Goal: Task Accomplishment & Management: Use online tool/utility

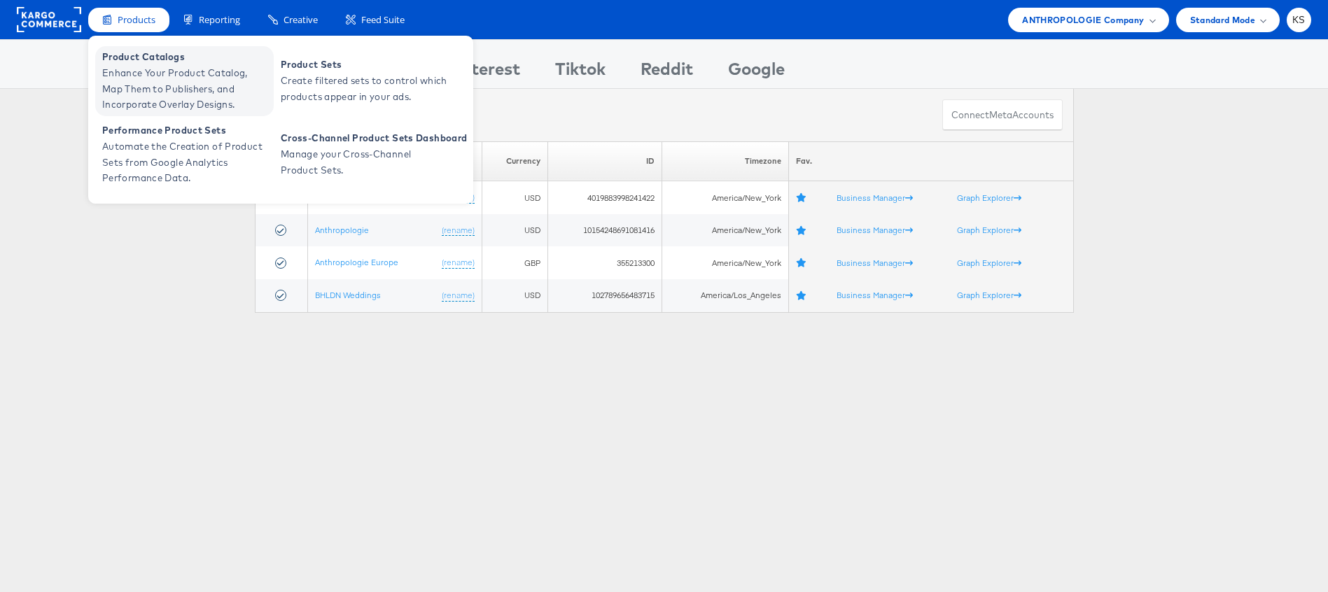
click at [136, 65] on span "Enhance Your Product Catalog, Map Them to Publishers, and Incorporate Overlay D…" at bounding box center [186, 89] width 168 height 48
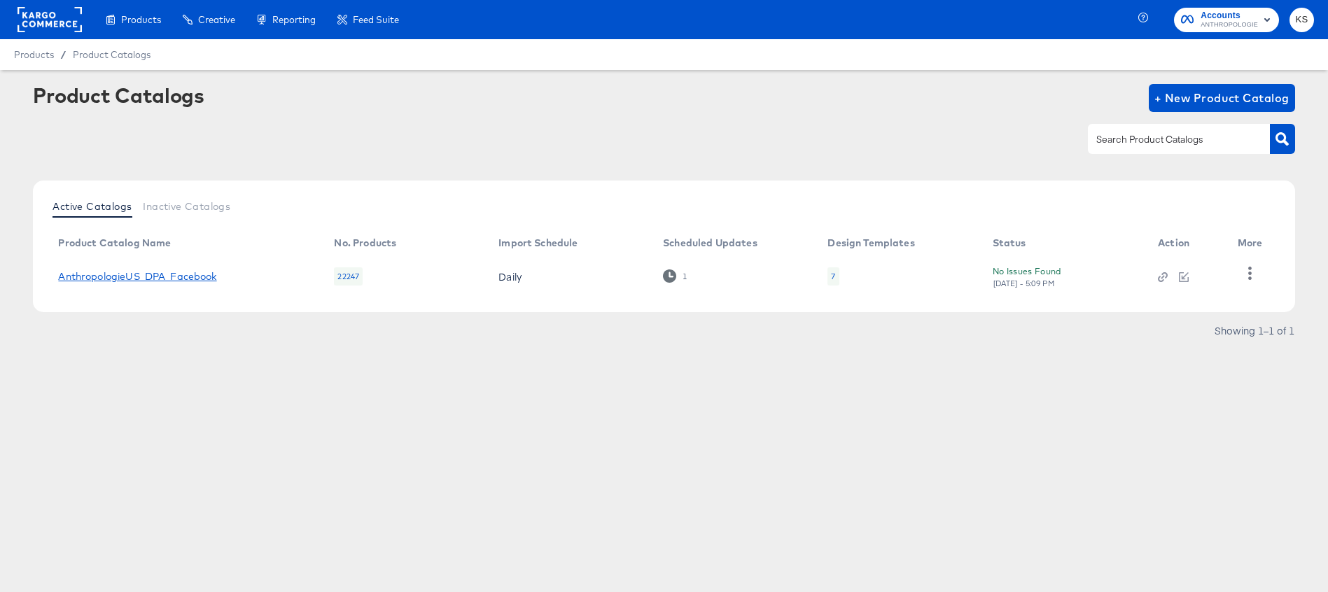
click at [136, 277] on link "AnthropologieUS_DPA_Facebook" at bounding box center [137, 276] width 158 height 11
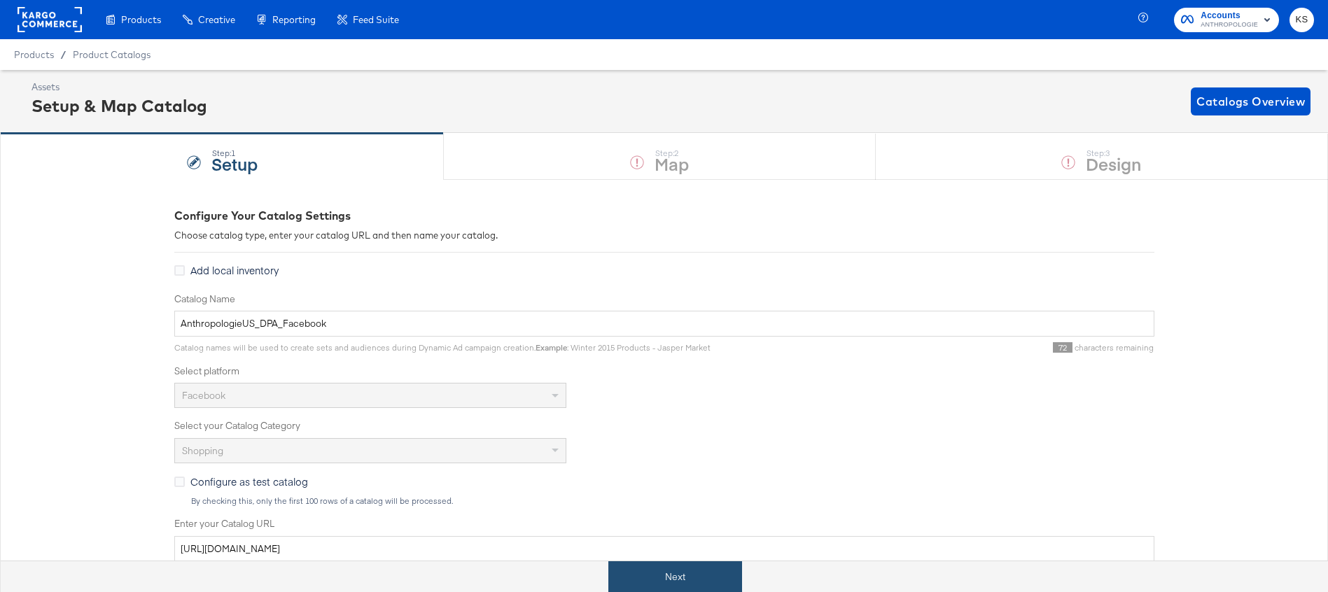
click at [690, 574] on button "Next" at bounding box center [675, 578] width 134 height 32
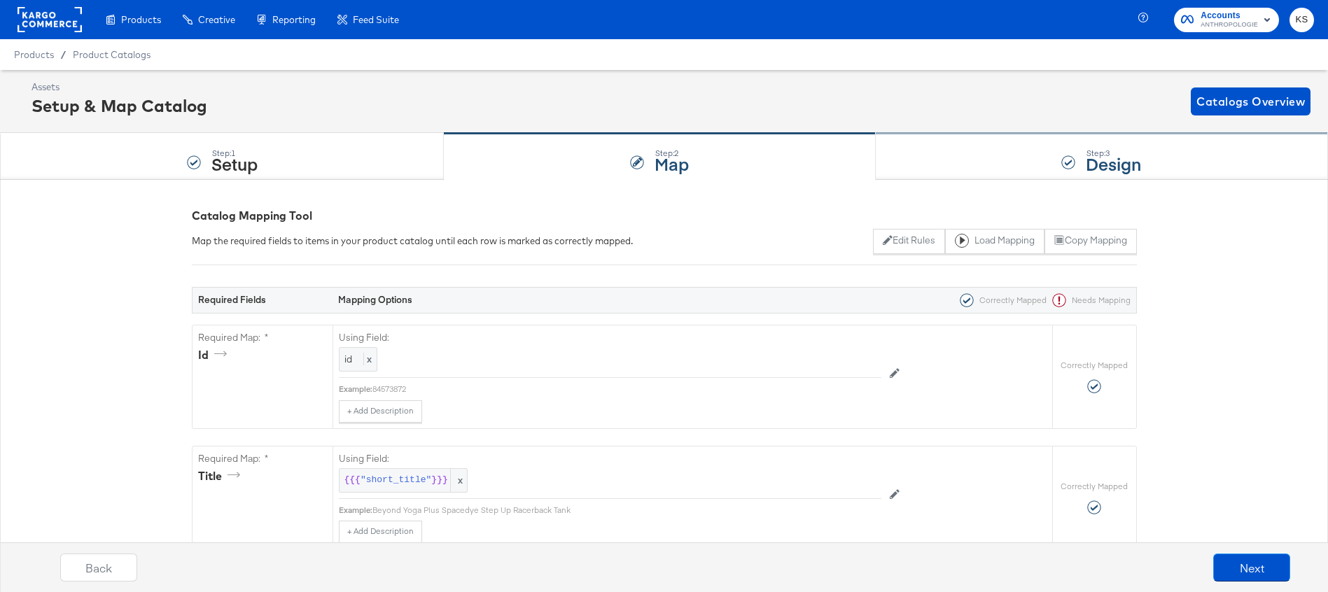
click at [999, 160] on div "Step: 3 Design" at bounding box center [1102, 157] width 452 height 46
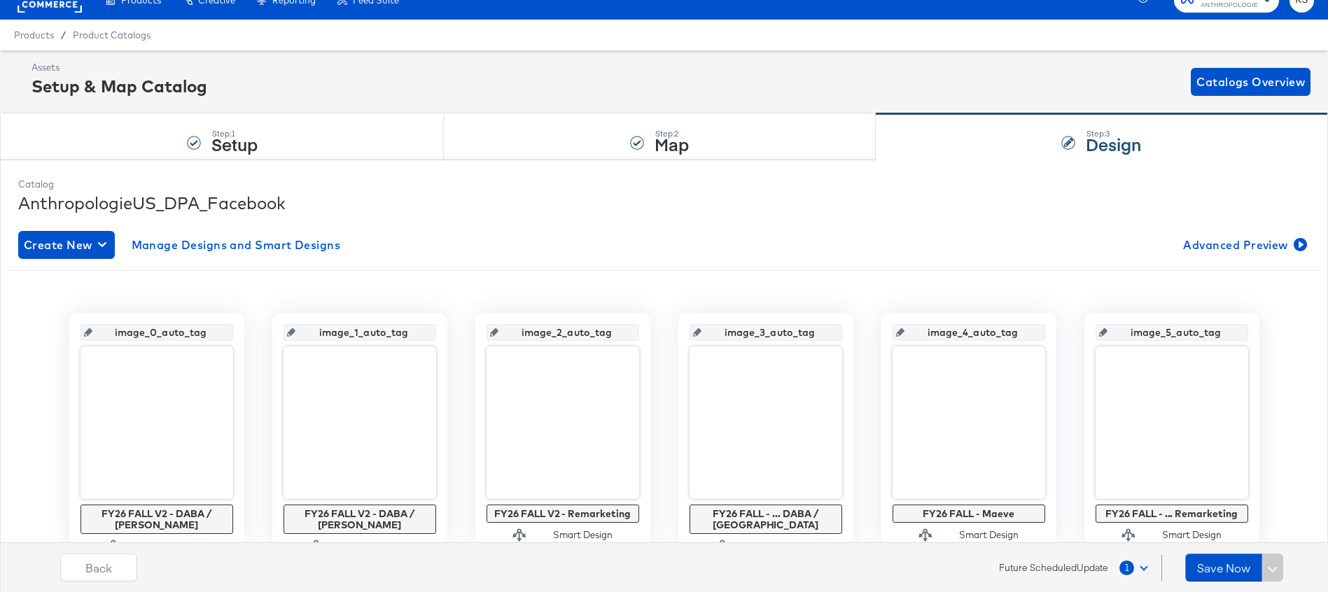
scroll to position [37, 0]
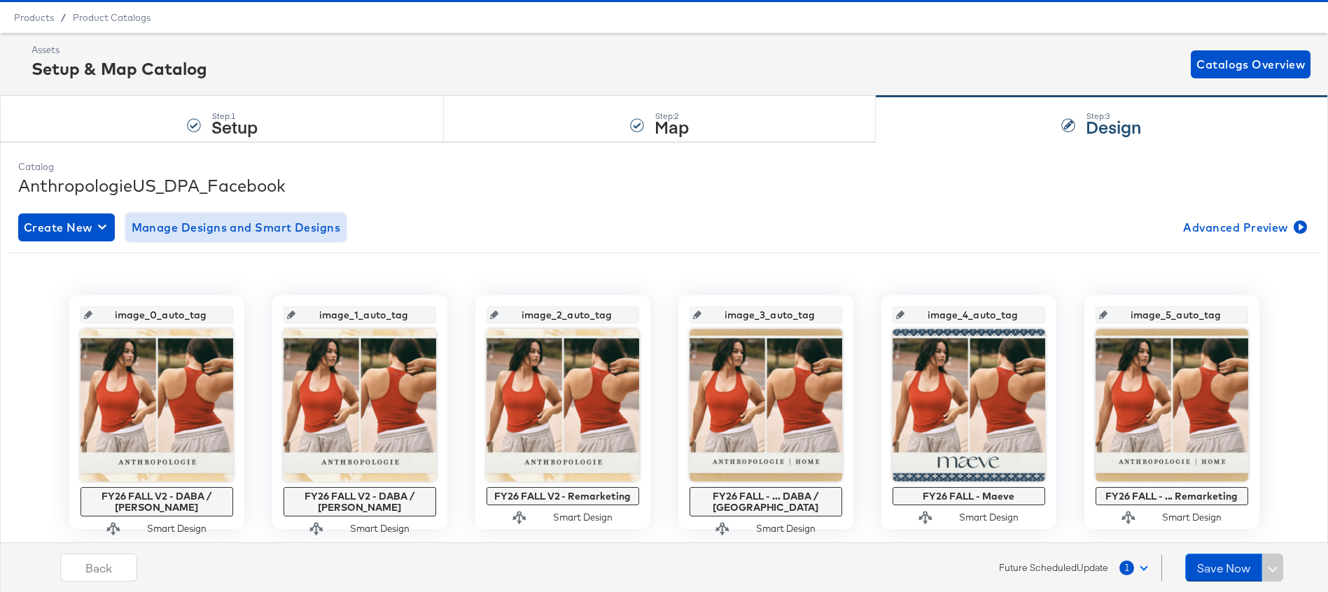
click at [254, 230] on span "Manage Designs and Smart Designs" at bounding box center [236, 228] width 209 height 20
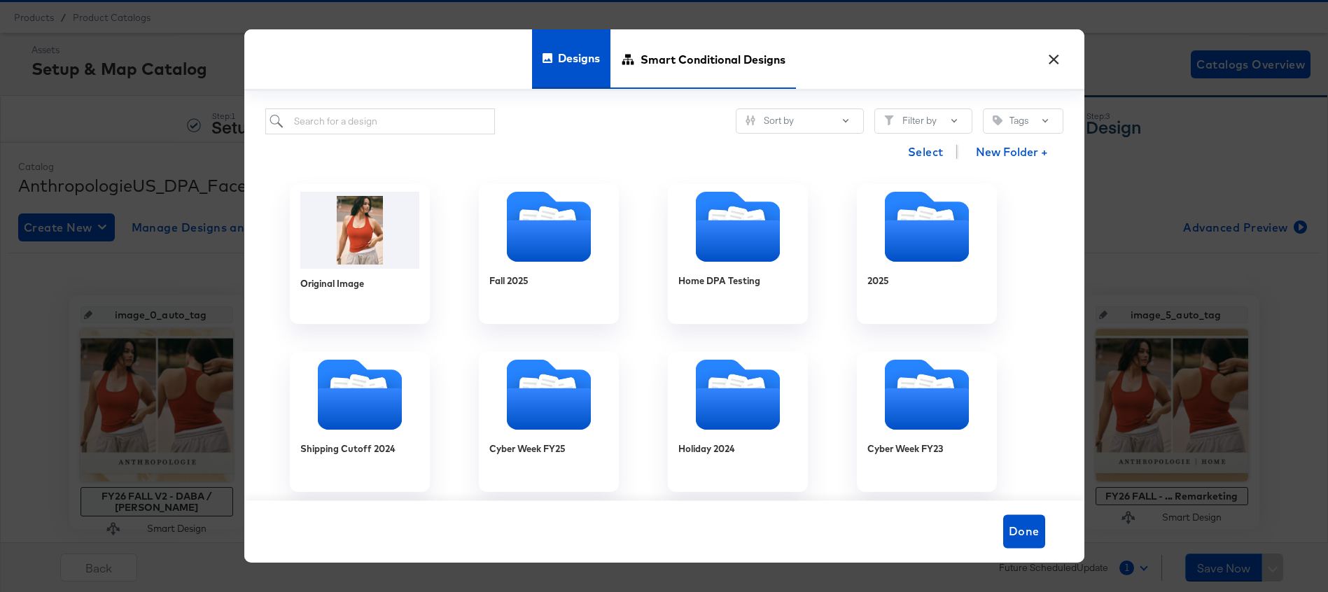
click at [697, 68] on span "Smart Conditional Designs" at bounding box center [713, 60] width 145 height 62
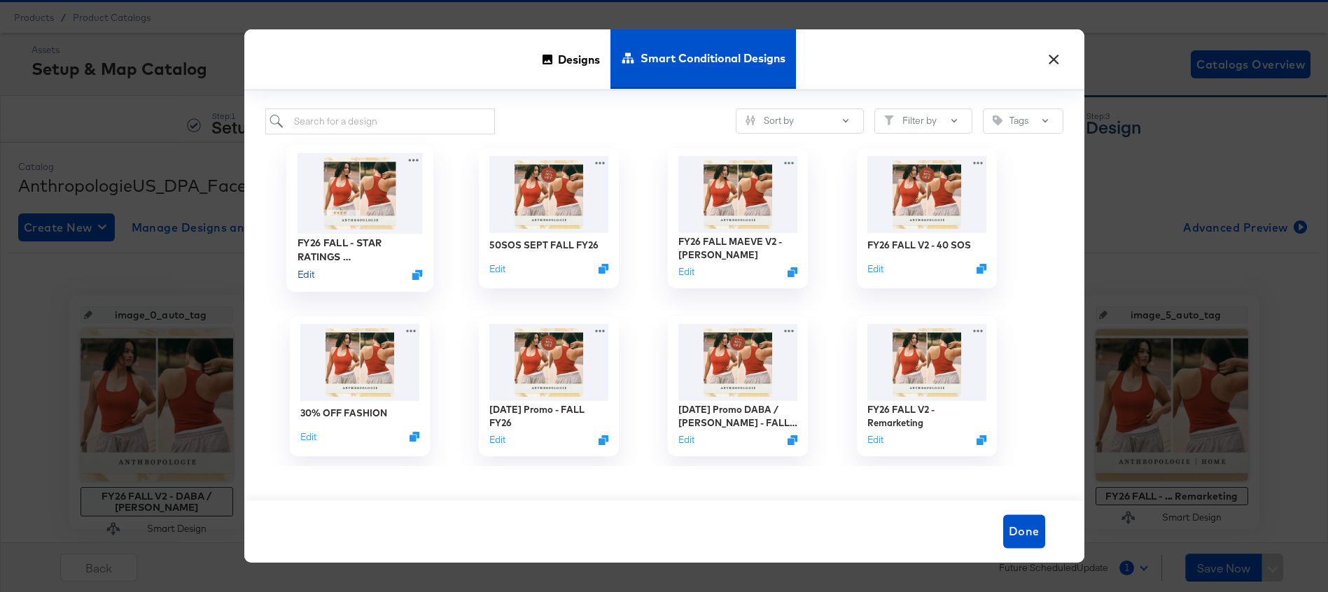
click at [300, 272] on button "Edit" at bounding box center [305, 274] width 17 height 13
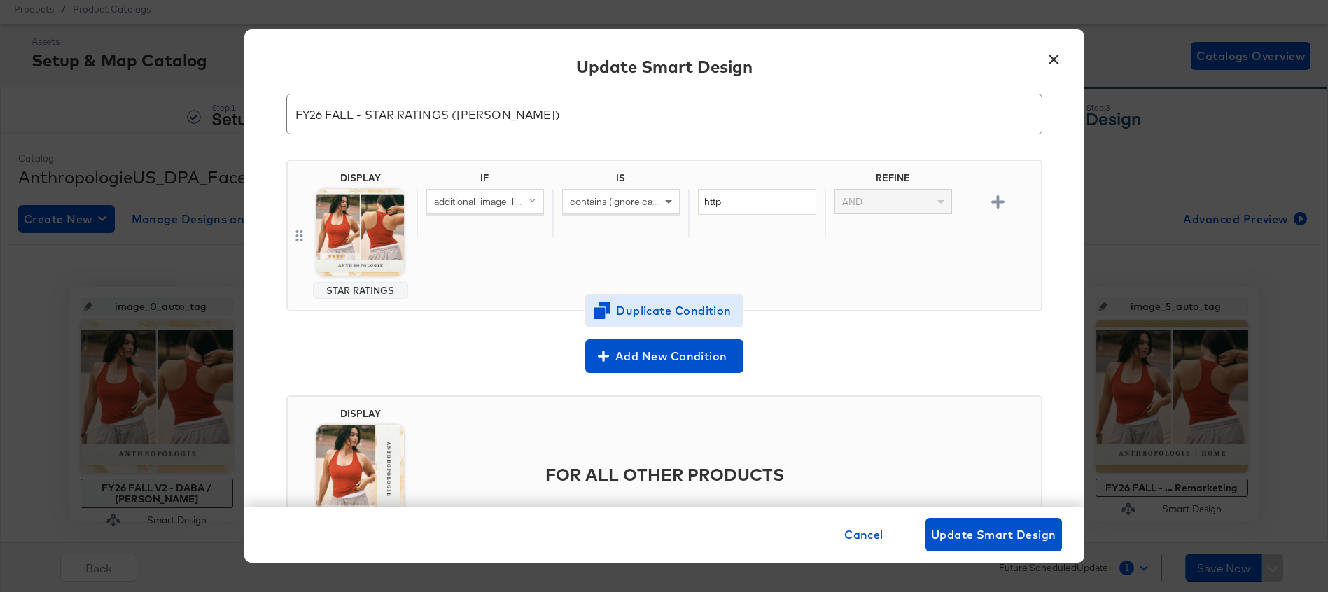
scroll to position [0, 0]
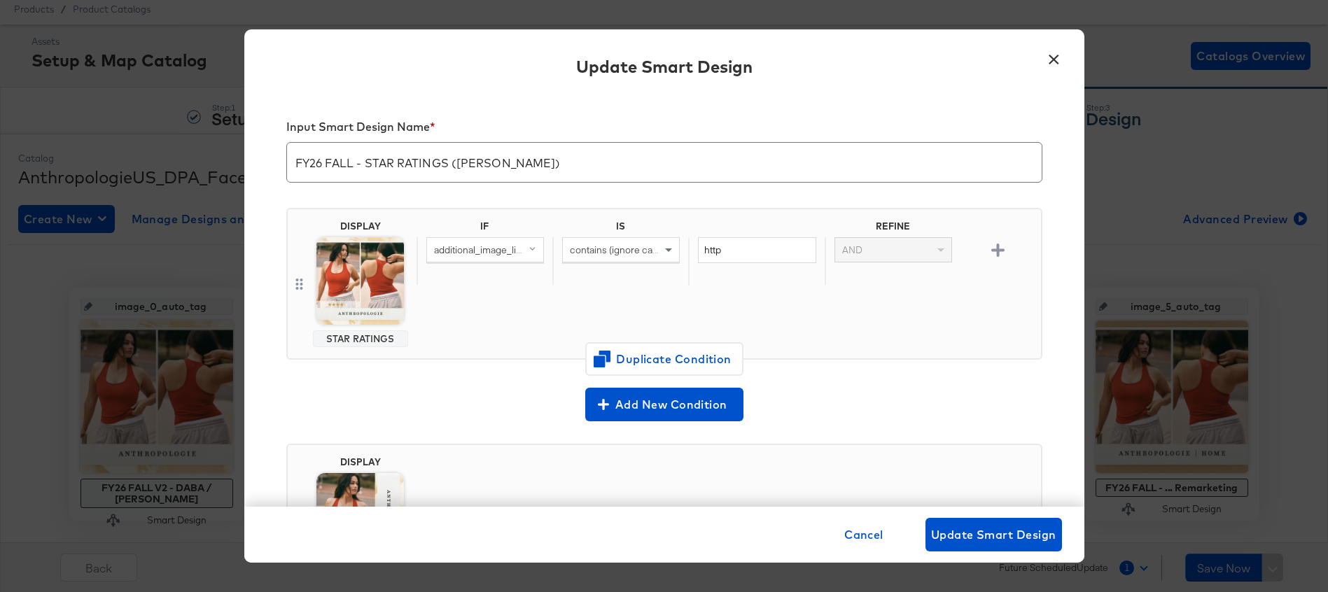
click at [1052, 55] on button "×" at bounding box center [1054, 55] width 25 height 25
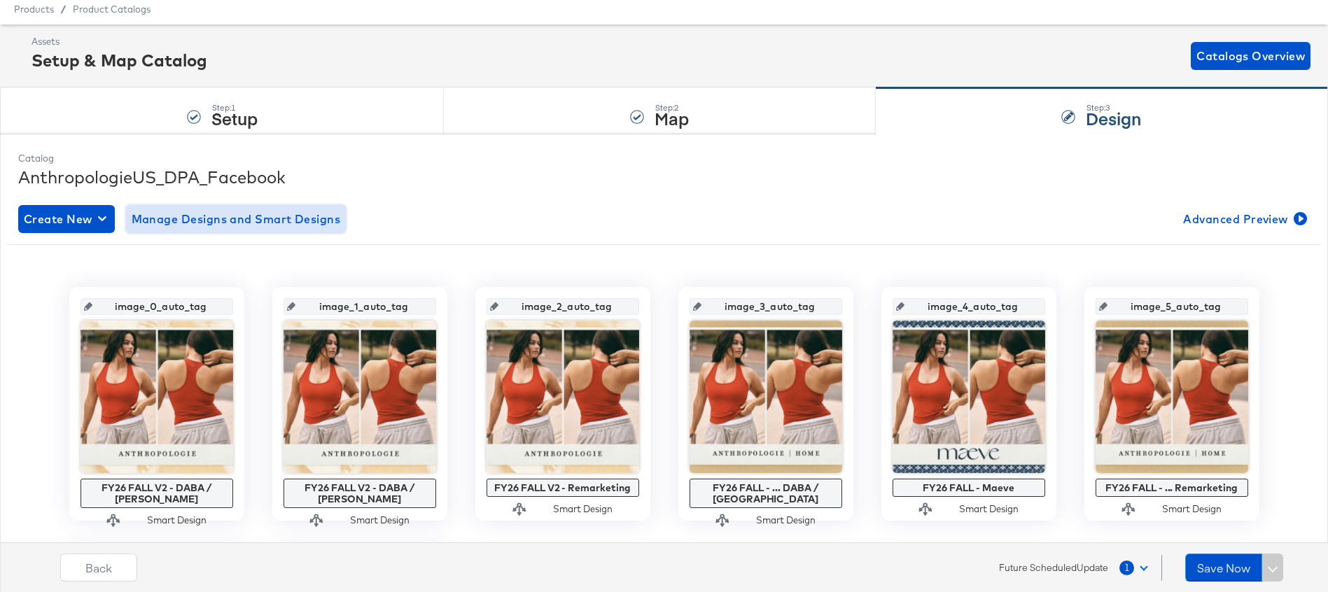
click at [244, 216] on span "Manage Designs and Smart Designs" at bounding box center [236, 219] width 209 height 20
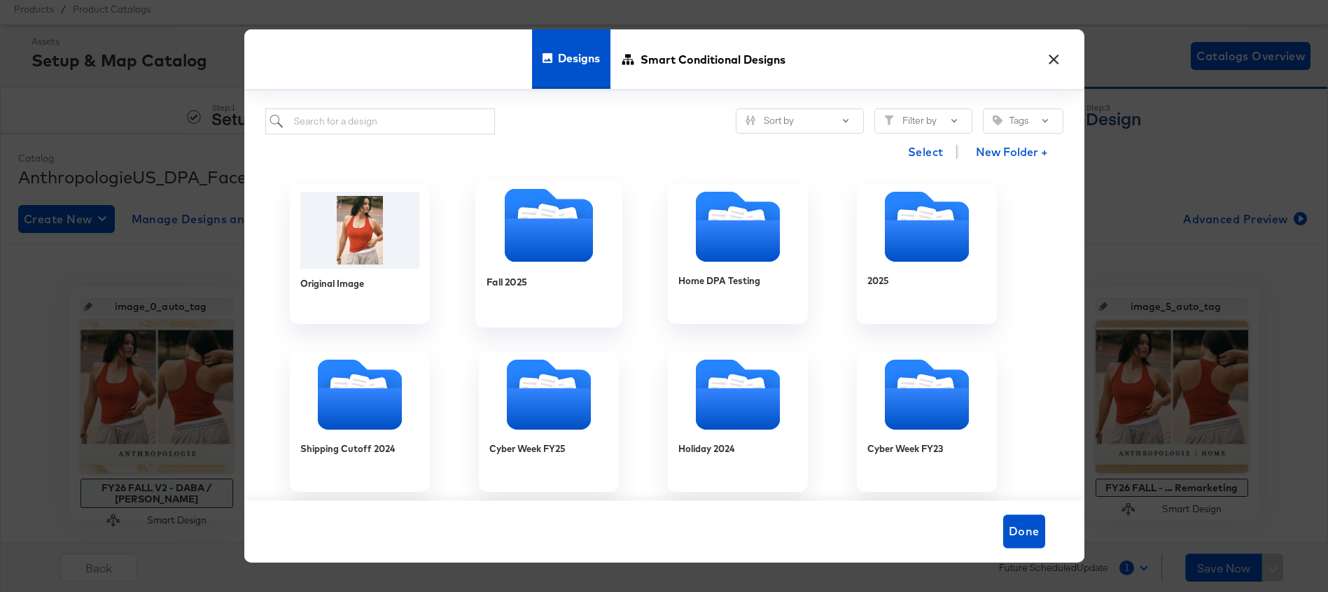
click at [534, 235] on icon "Folder" at bounding box center [548, 239] width 88 height 43
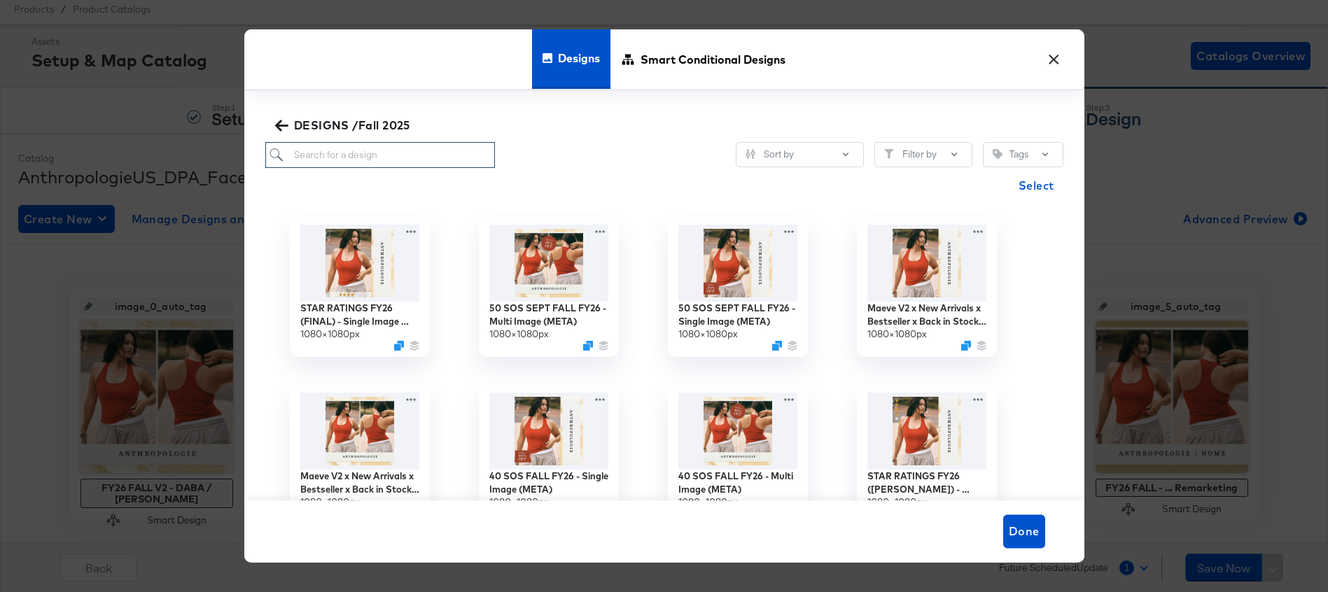
click at [345, 155] on input "search" at bounding box center [380, 155] width 230 height 26
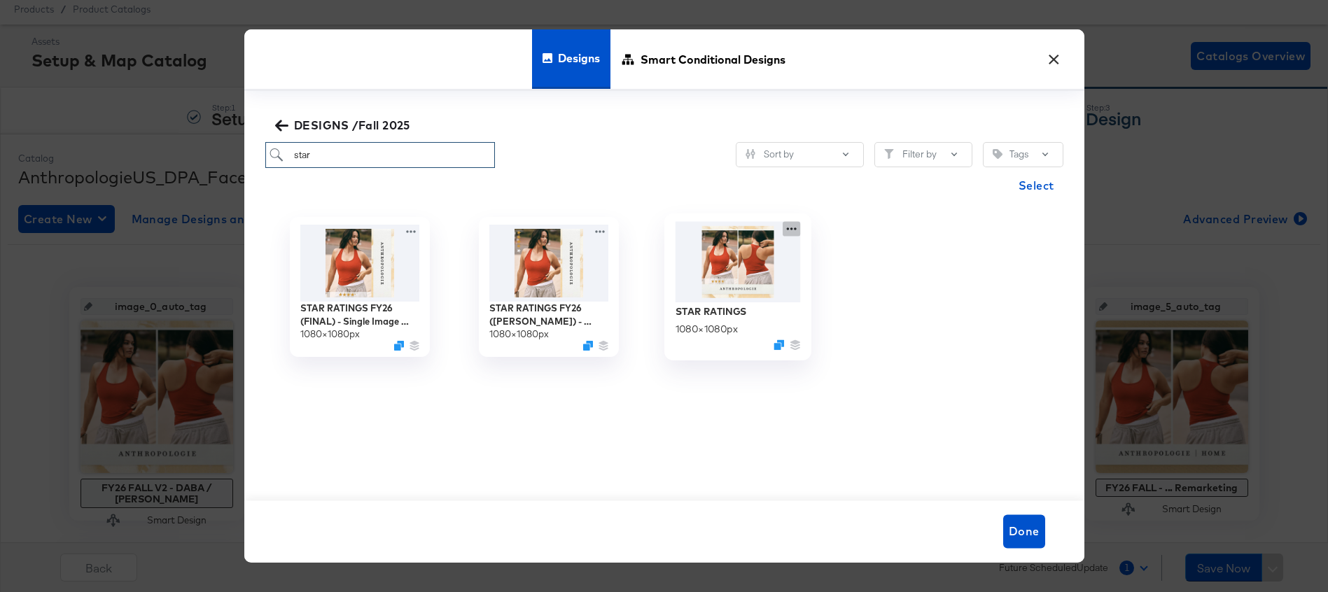
click at [793, 229] on icon at bounding box center [792, 228] width 18 height 15
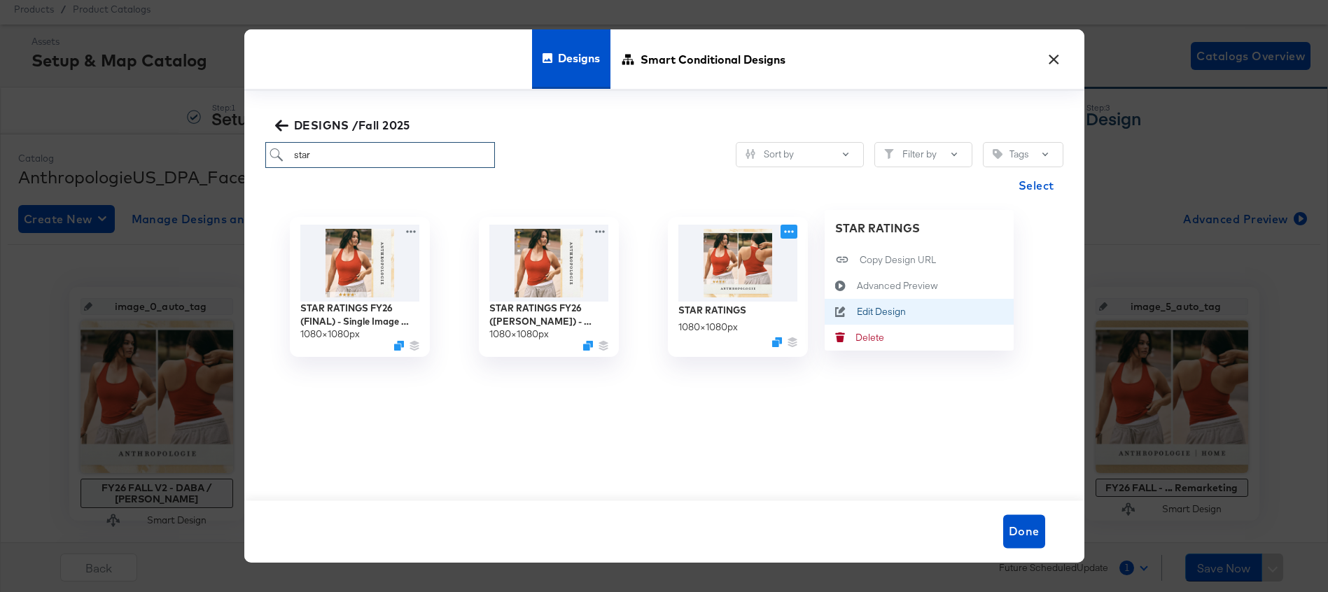
type input "star"
click at [856, 312] on div "Edit Design Edit Design" at bounding box center [856, 312] width 0 height 0
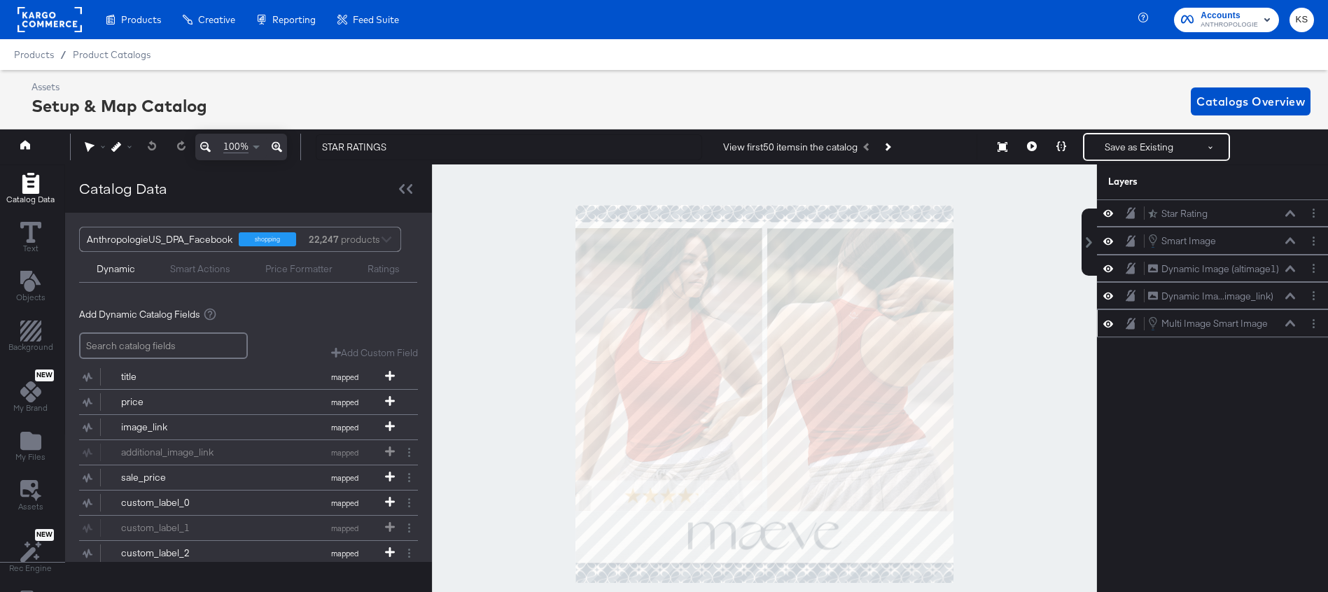
click at [1108, 325] on icon at bounding box center [1108, 324] width 10 height 12
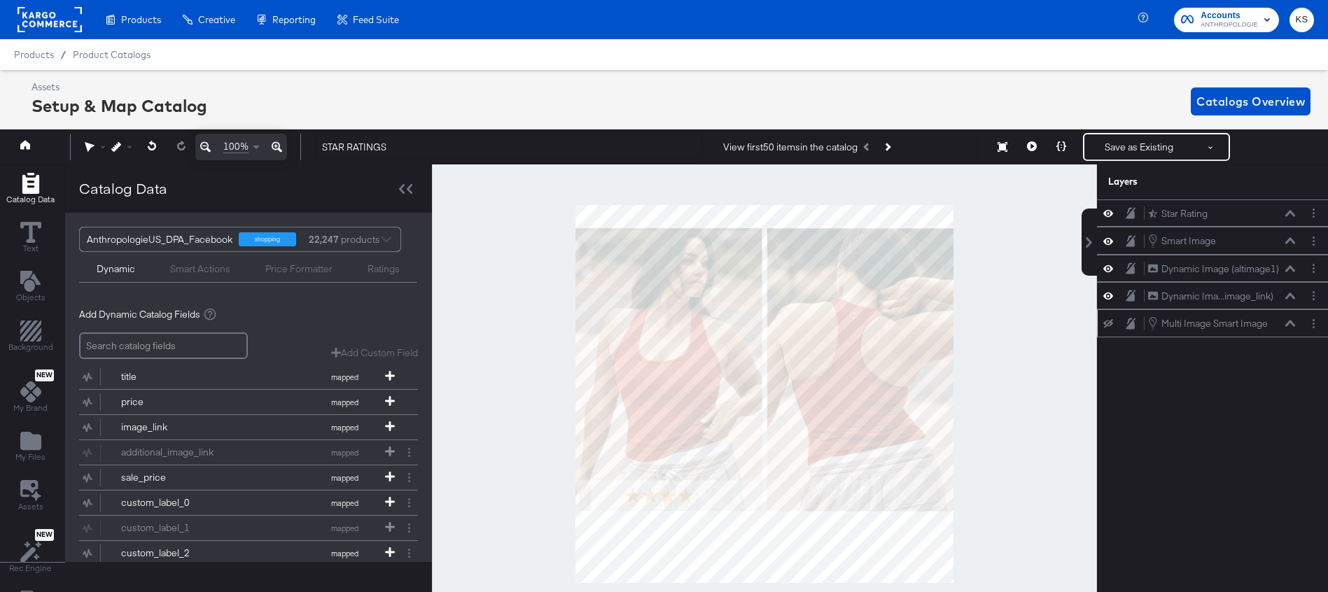
click at [1108, 325] on icon at bounding box center [1108, 323] width 10 height 9
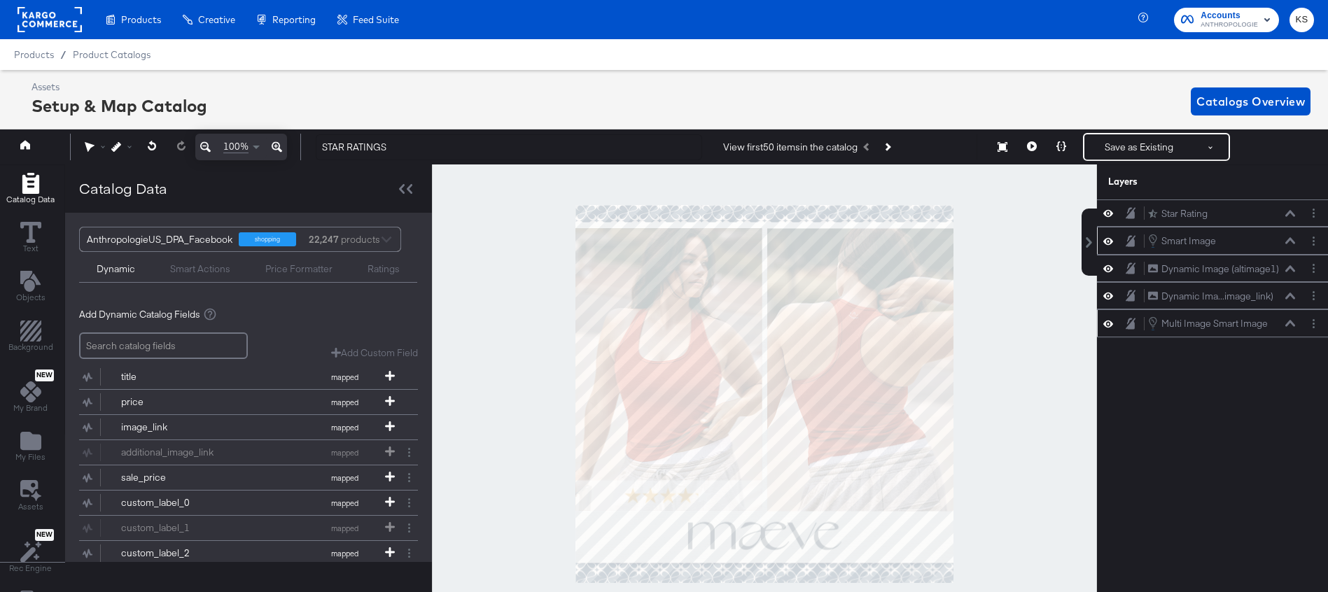
click at [1108, 240] on icon at bounding box center [1108, 241] width 10 height 12
click at [1108, 240] on icon at bounding box center [1108, 241] width 10 height 9
click at [1310, 242] on button "Layer Options" at bounding box center [1313, 241] width 15 height 15
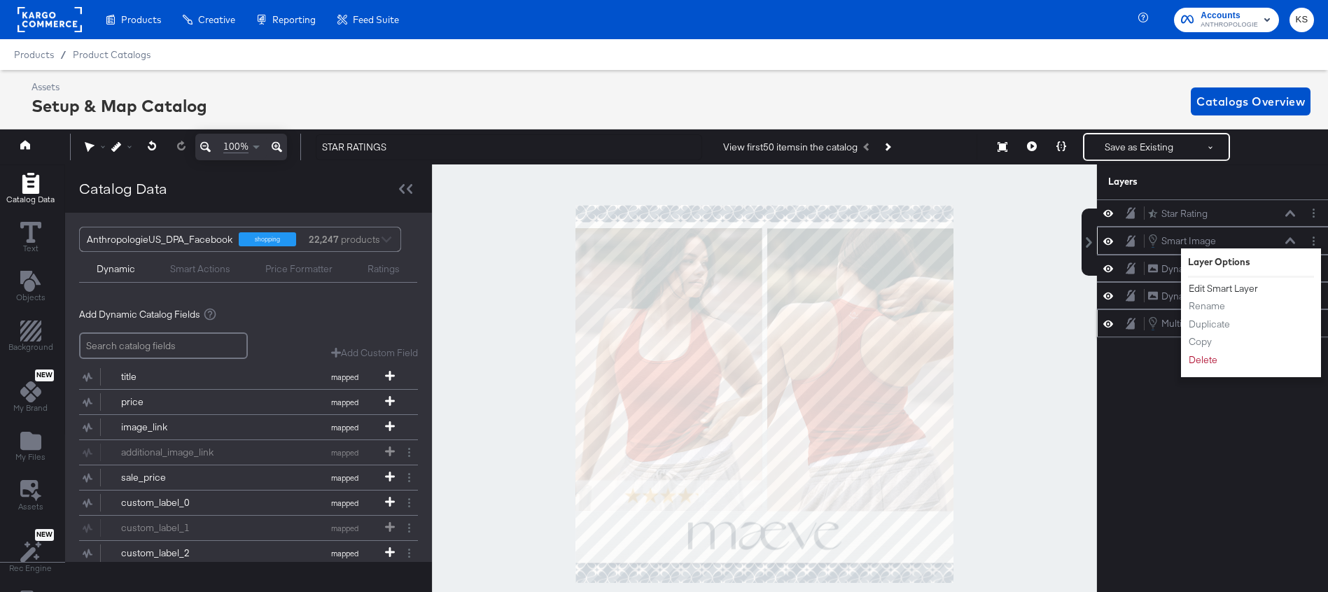
click at [1230, 289] on button "Edit Smart Layer" at bounding box center [1223, 288] width 71 height 15
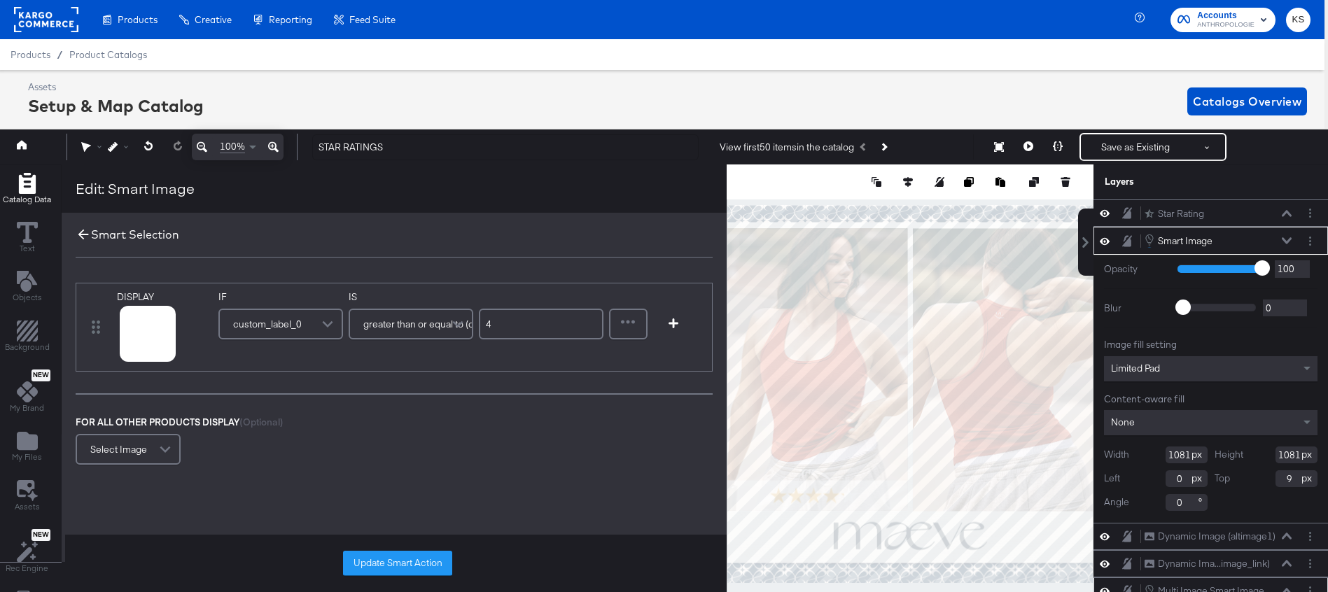
click at [79, 232] on icon at bounding box center [83, 234] width 15 height 15
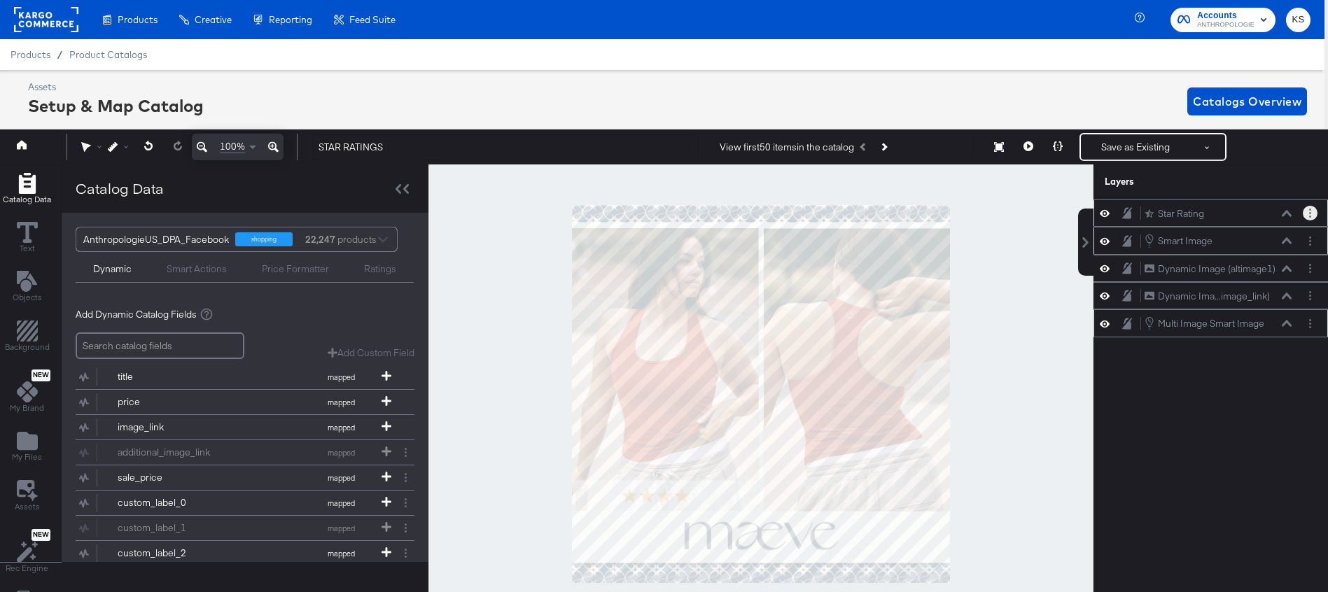
click at [1309, 216] on icon "Layer Options" at bounding box center [1310, 213] width 2 height 9
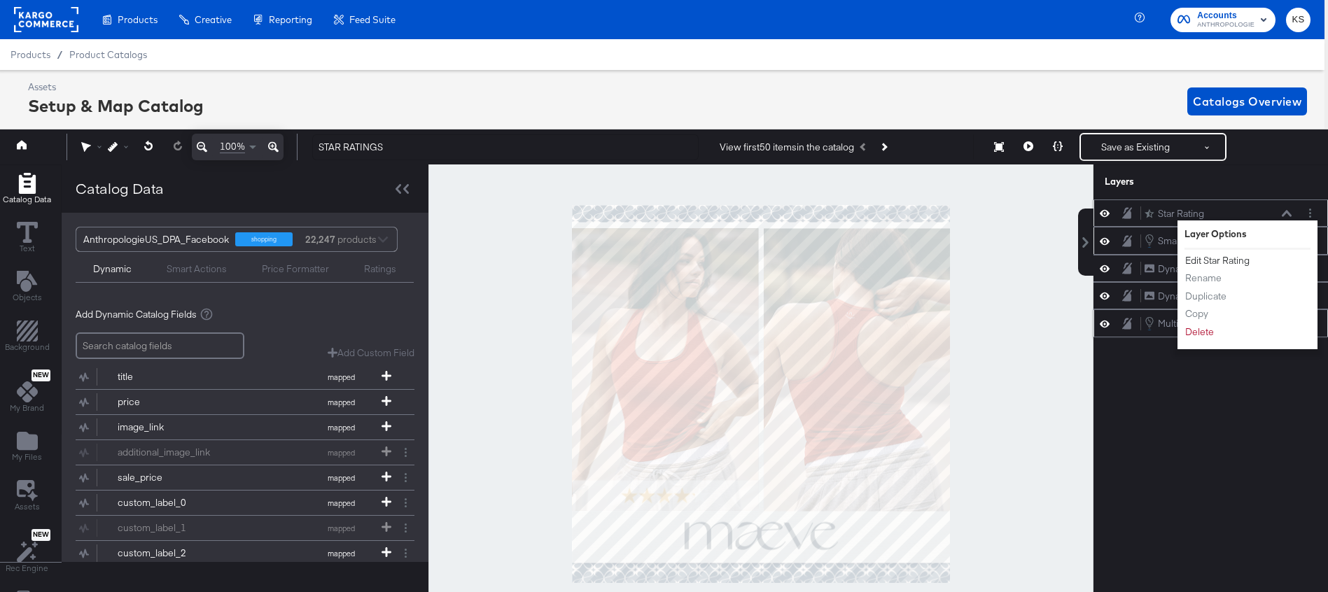
click at [1210, 259] on button "Edit Star Rating" at bounding box center [1218, 260] width 66 height 15
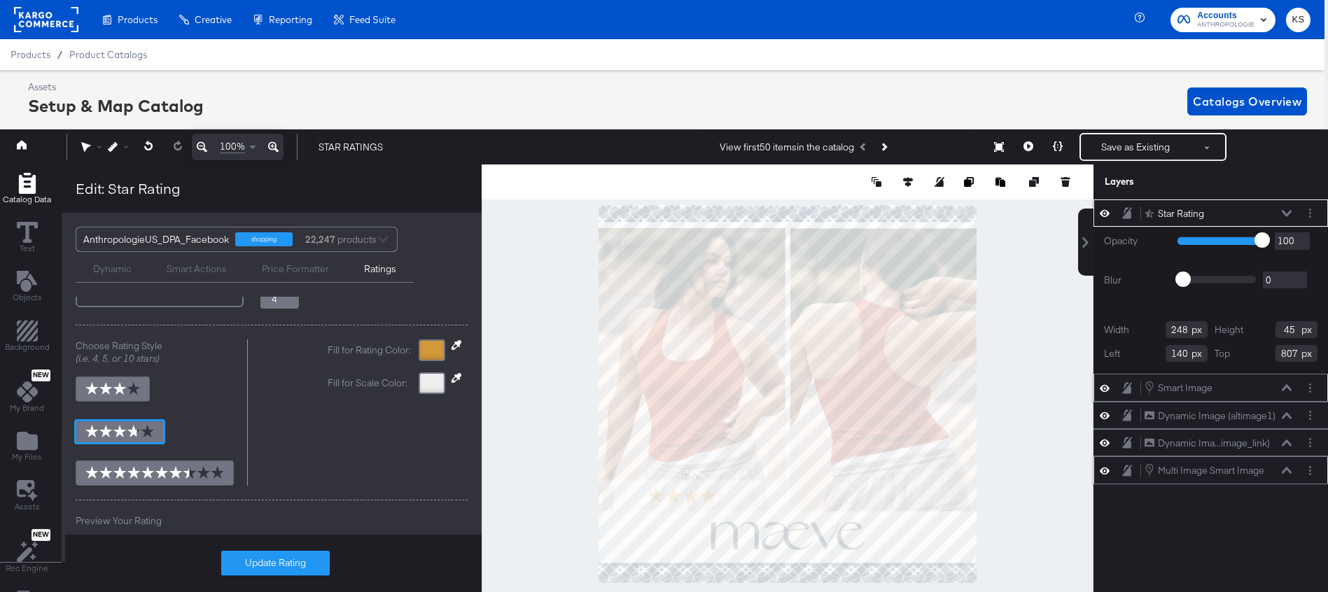
scroll to position [0, 0]
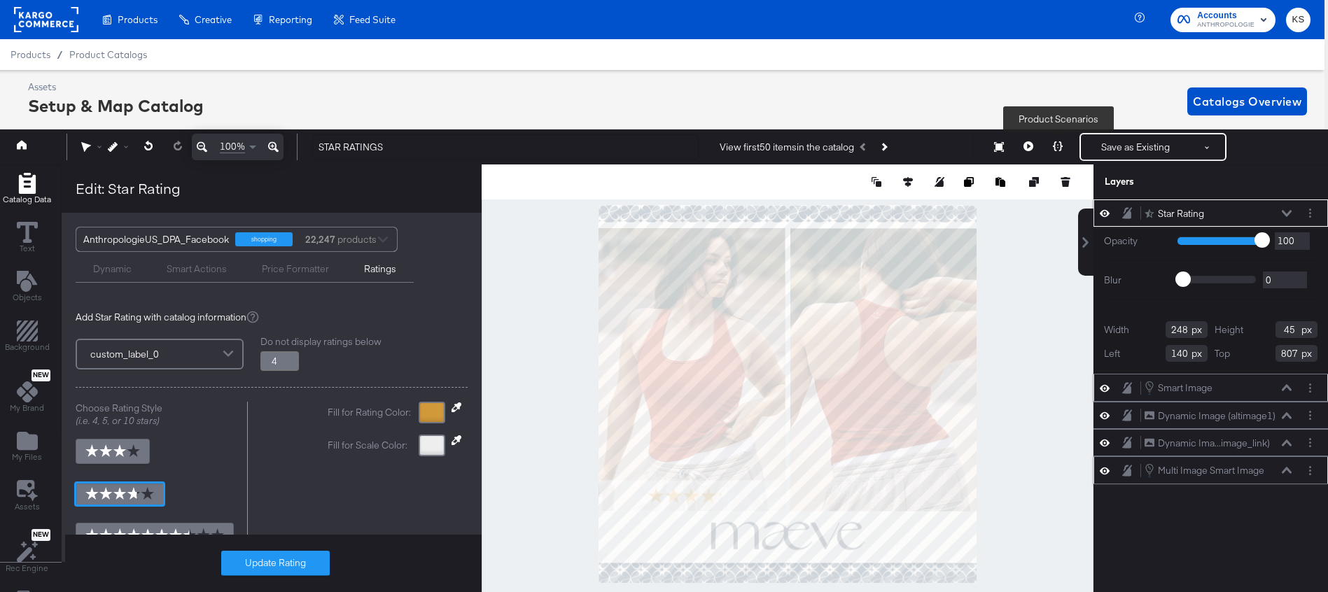
click at [1061, 150] on icon at bounding box center [1058, 146] width 10 height 10
type input "3.8"
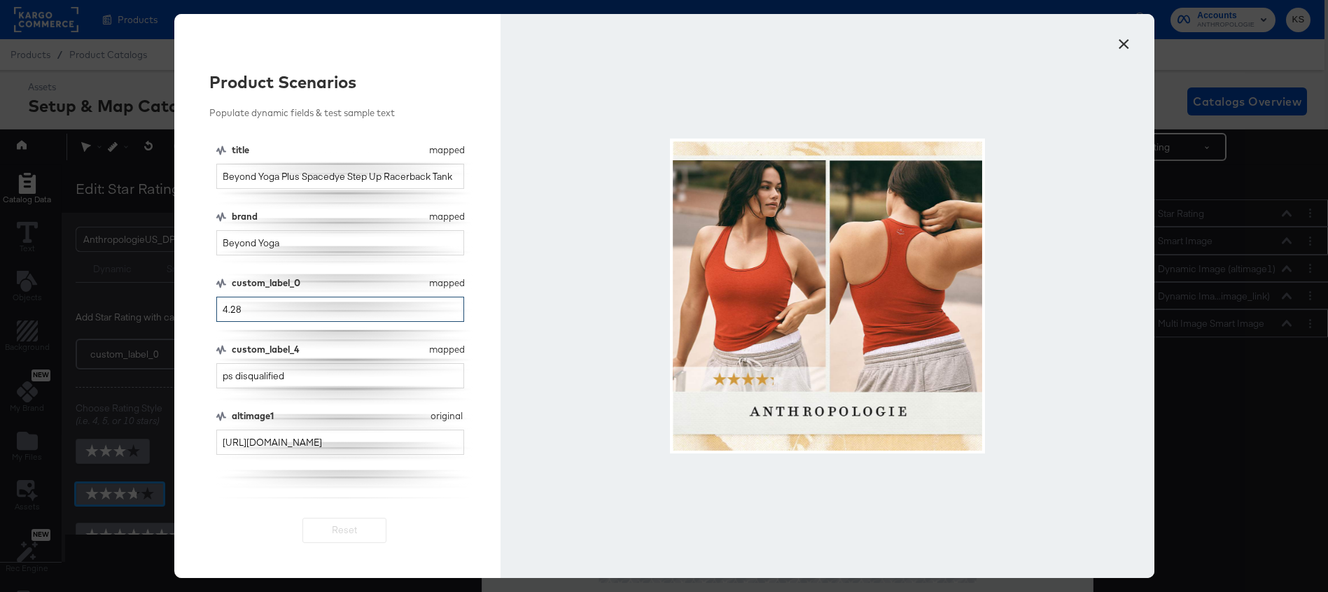
click at [295, 308] on input "4.28" at bounding box center [340, 310] width 249 height 26
type input "4"
click at [279, 318] on input "5" at bounding box center [340, 310] width 249 height 26
click at [279, 319] on input "5" at bounding box center [340, 310] width 249 height 26
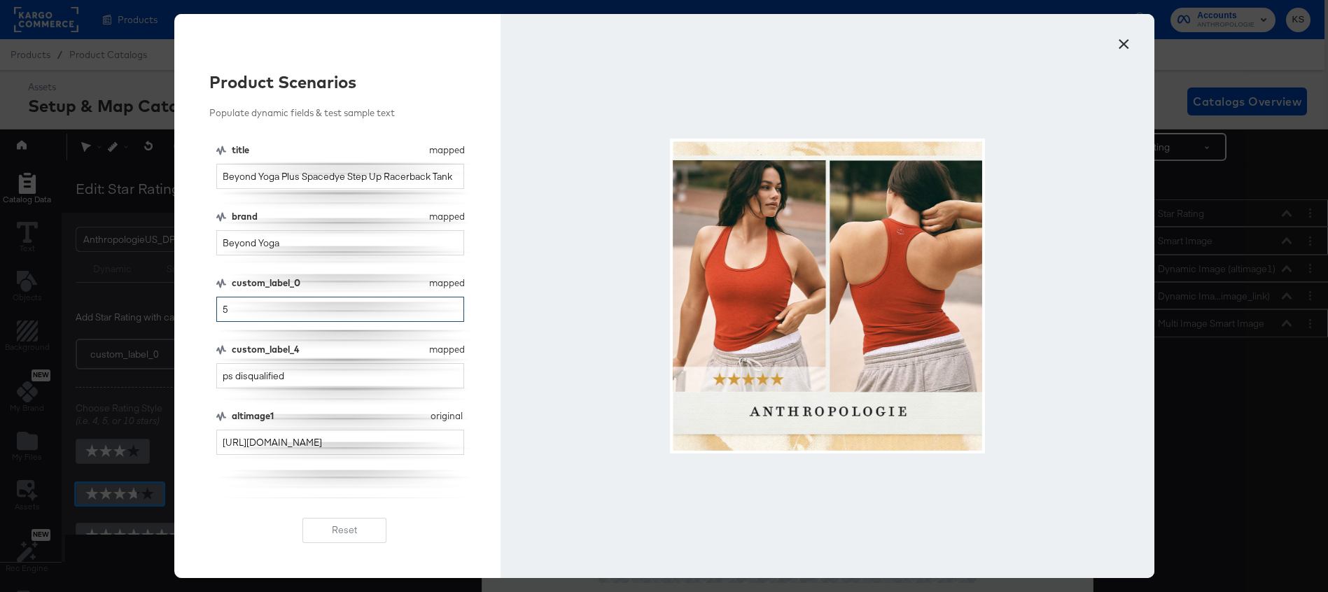
type input "3"
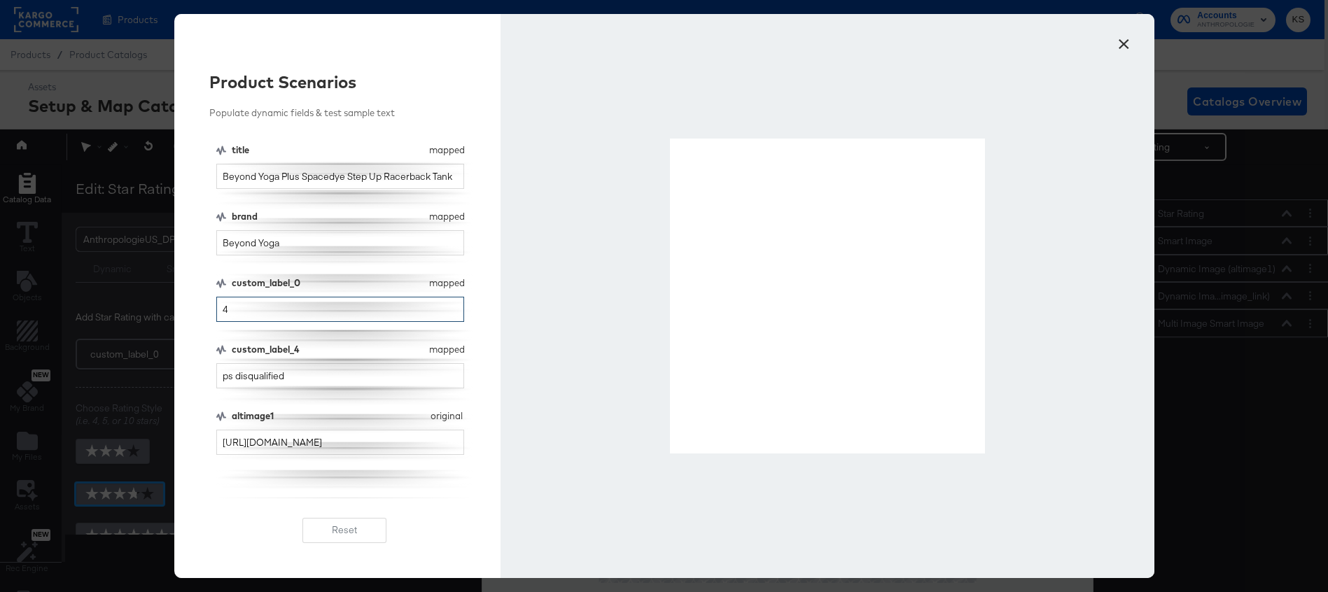
type input "4"
click at [1123, 46] on button "×" at bounding box center [1124, 40] width 25 height 25
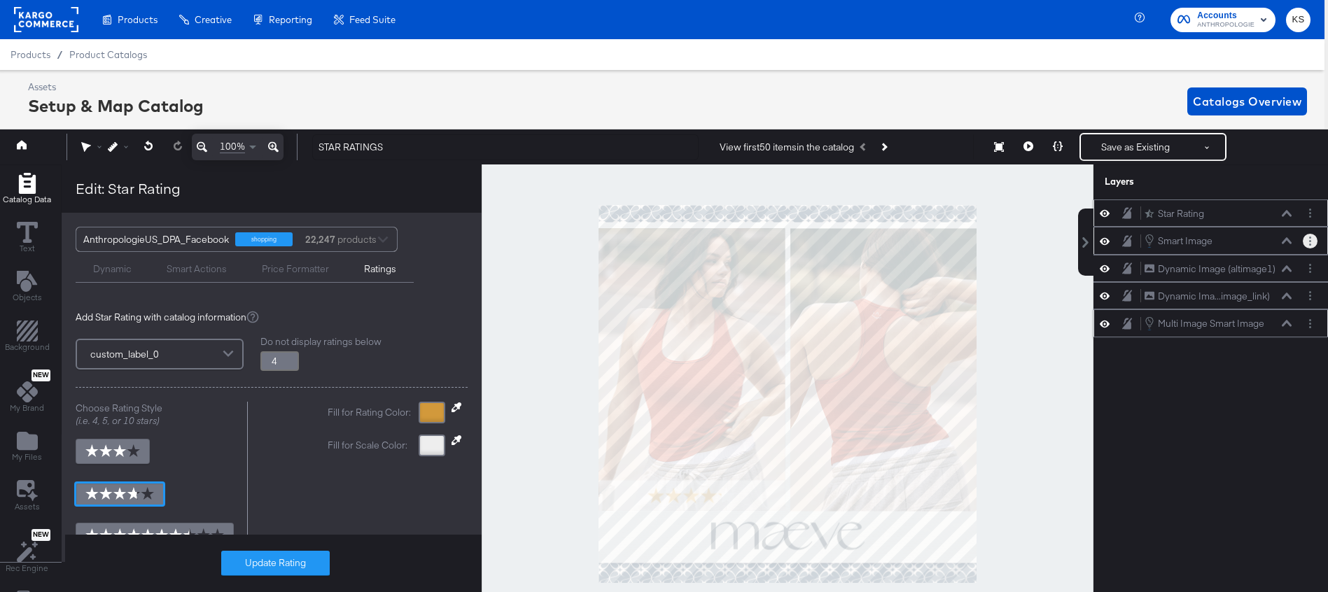
click at [1310, 237] on circle "Layer Options" at bounding box center [1310, 238] width 2 height 2
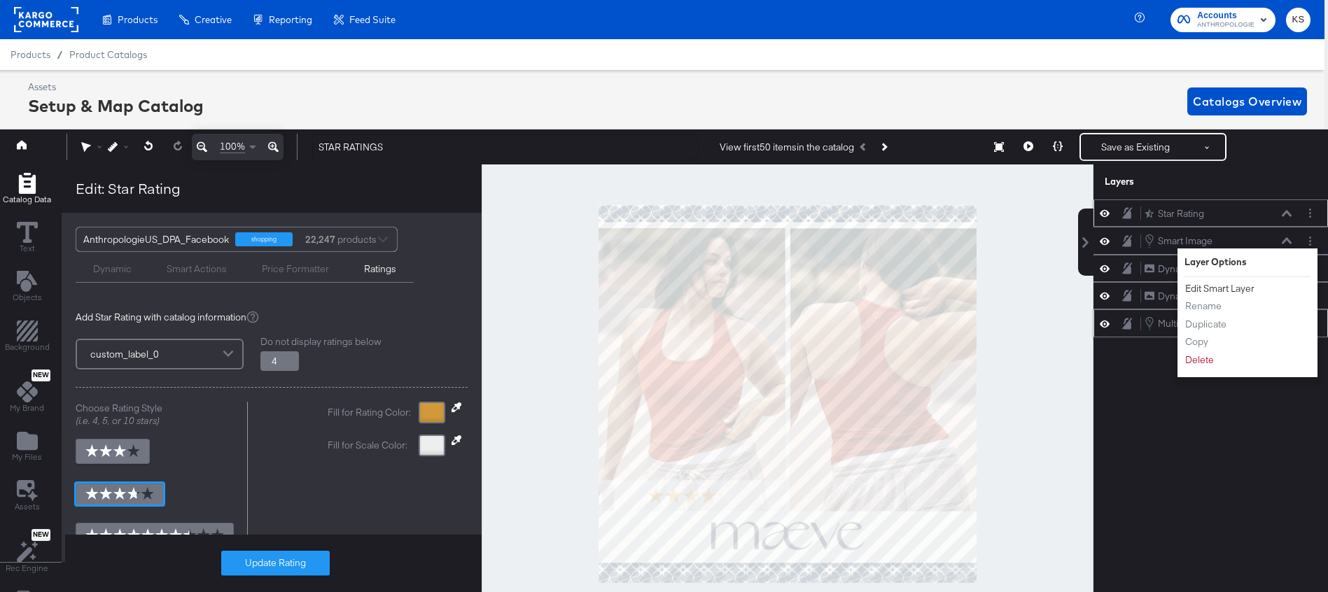
click at [1227, 286] on button "Edit Smart Layer" at bounding box center [1220, 288] width 71 height 15
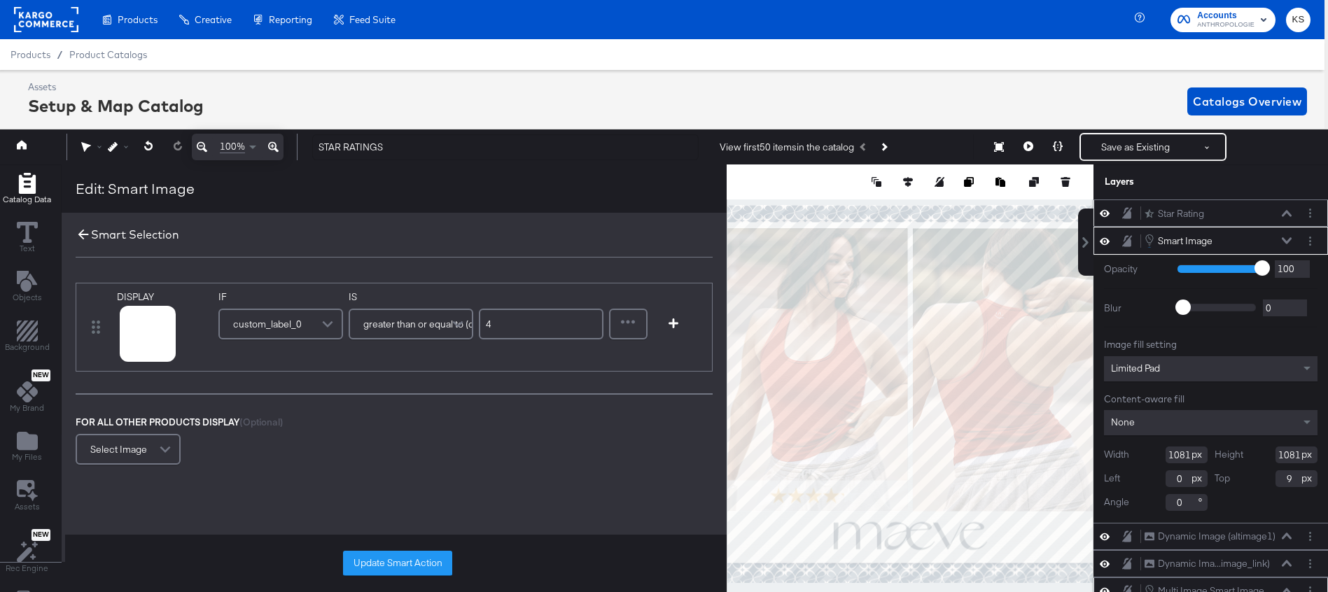
click at [79, 235] on icon at bounding box center [83, 235] width 11 height 11
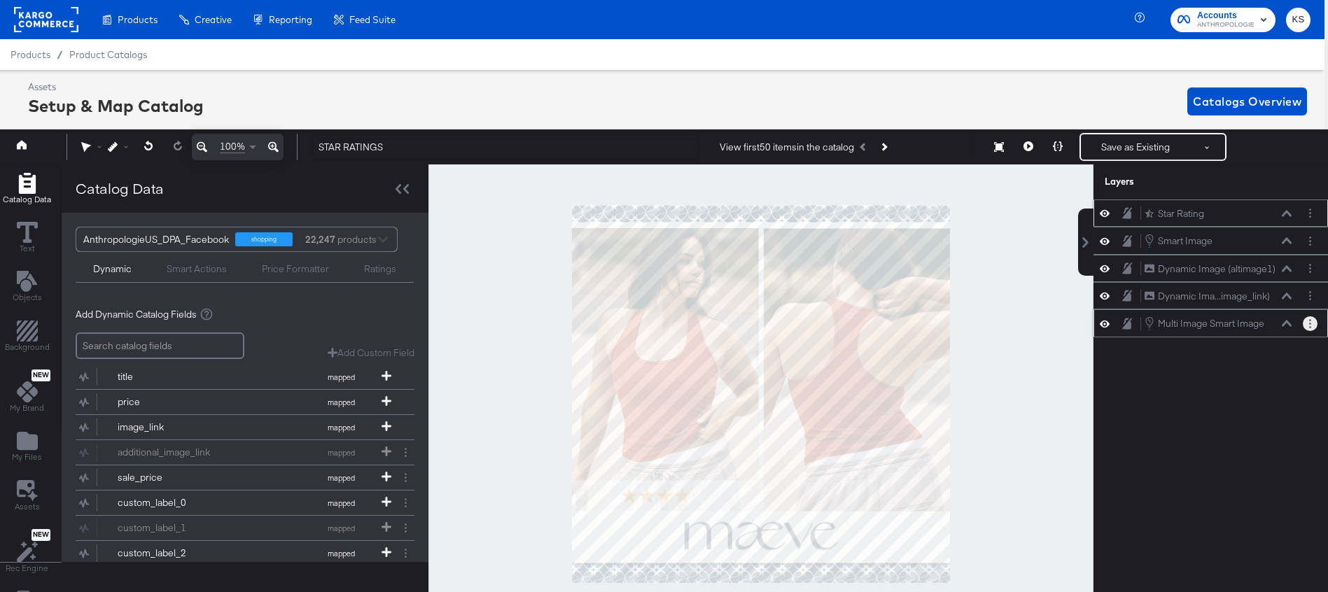
click at [1309, 321] on icon "Layer Options" at bounding box center [1310, 323] width 2 height 9
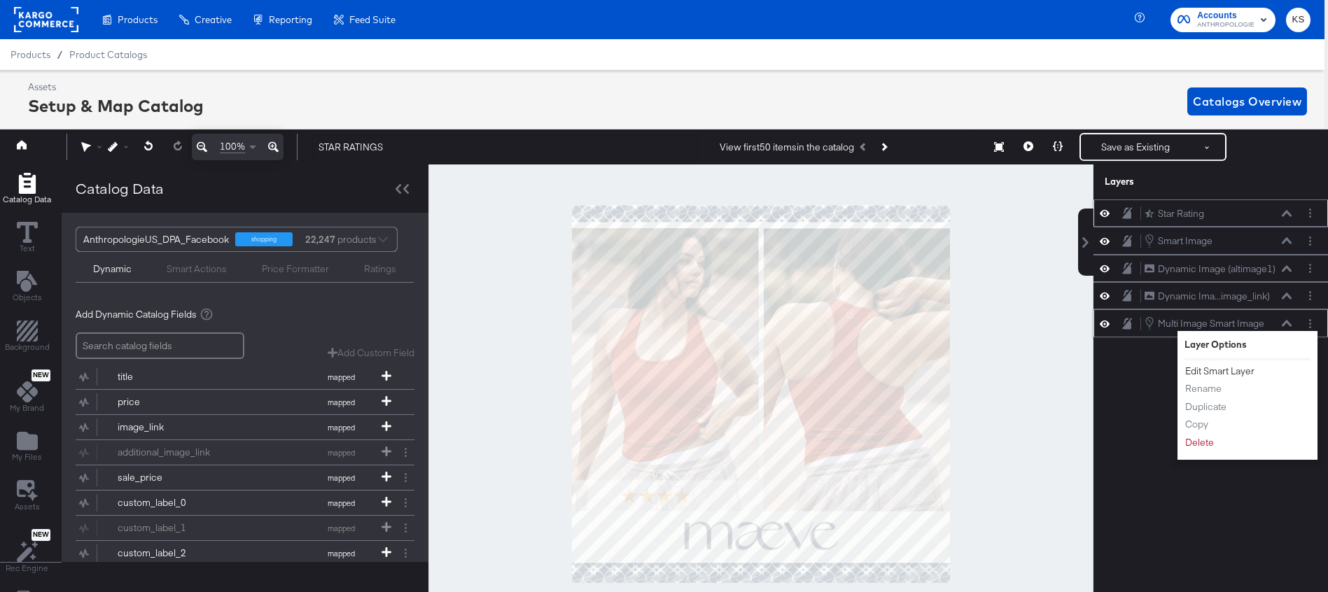
click at [1218, 372] on button "Edit Smart Layer" at bounding box center [1220, 371] width 71 height 15
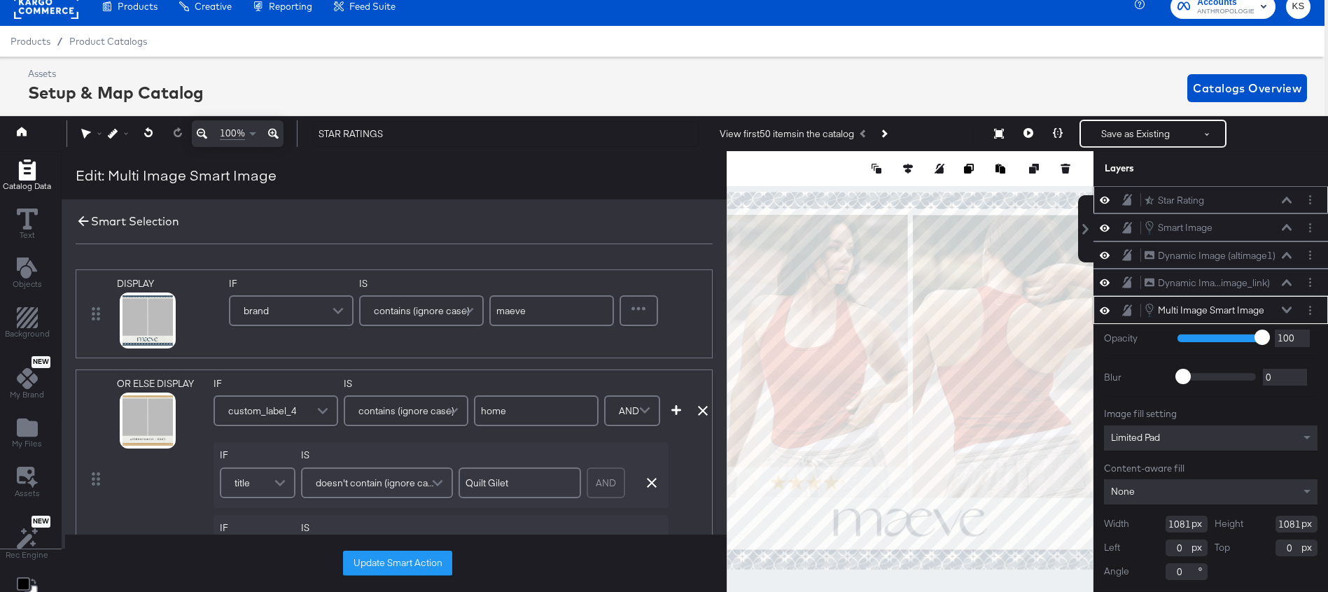
click at [83, 219] on icon at bounding box center [83, 221] width 15 height 15
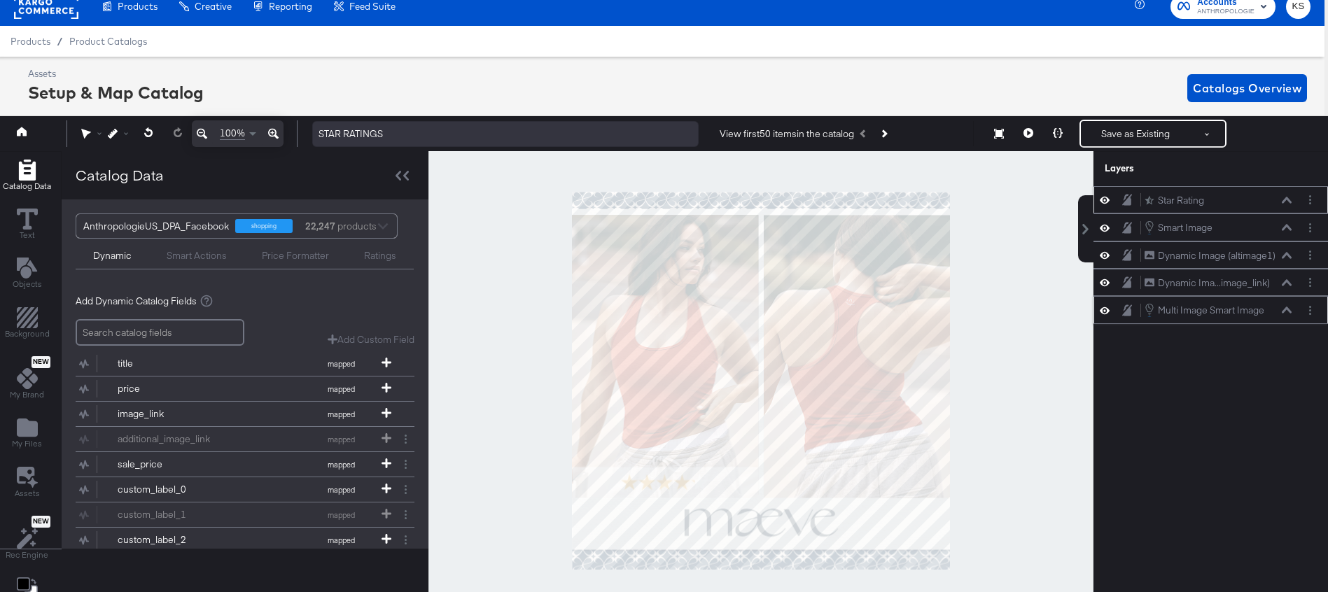
scroll to position [0, 4]
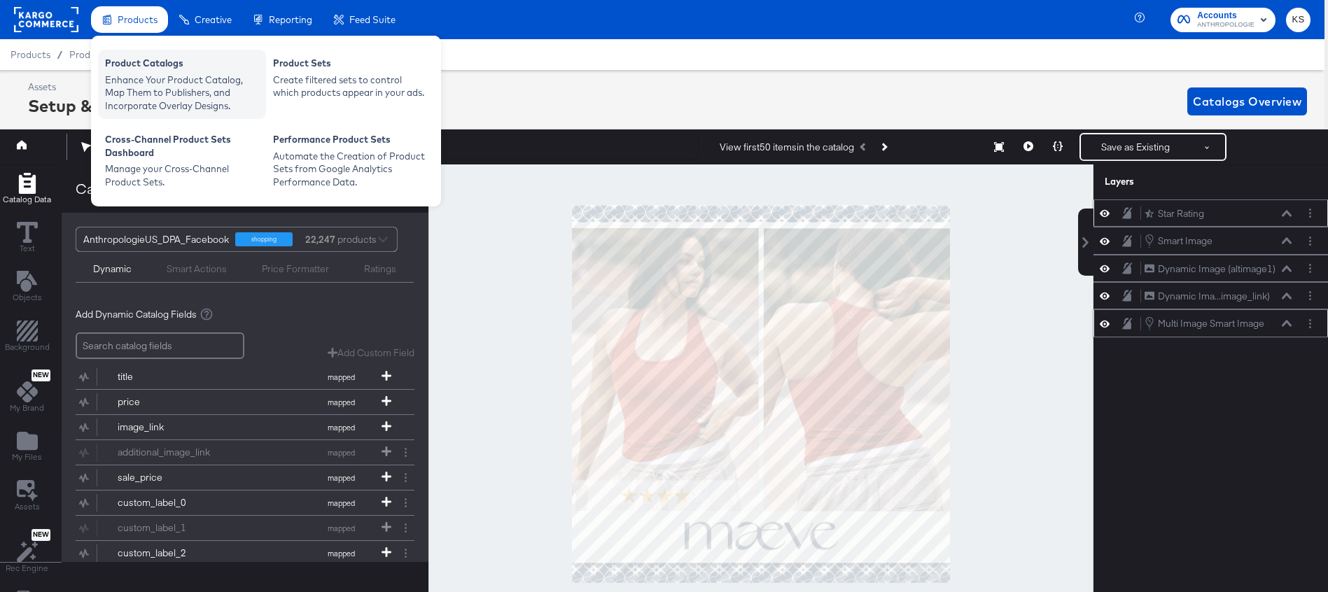
click at [127, 74] on div "Enhance Your Product Catalog, Map Them to Publishers, and Incorporate Overlay D…" at bounding box center [182, 93] width 154 height 39
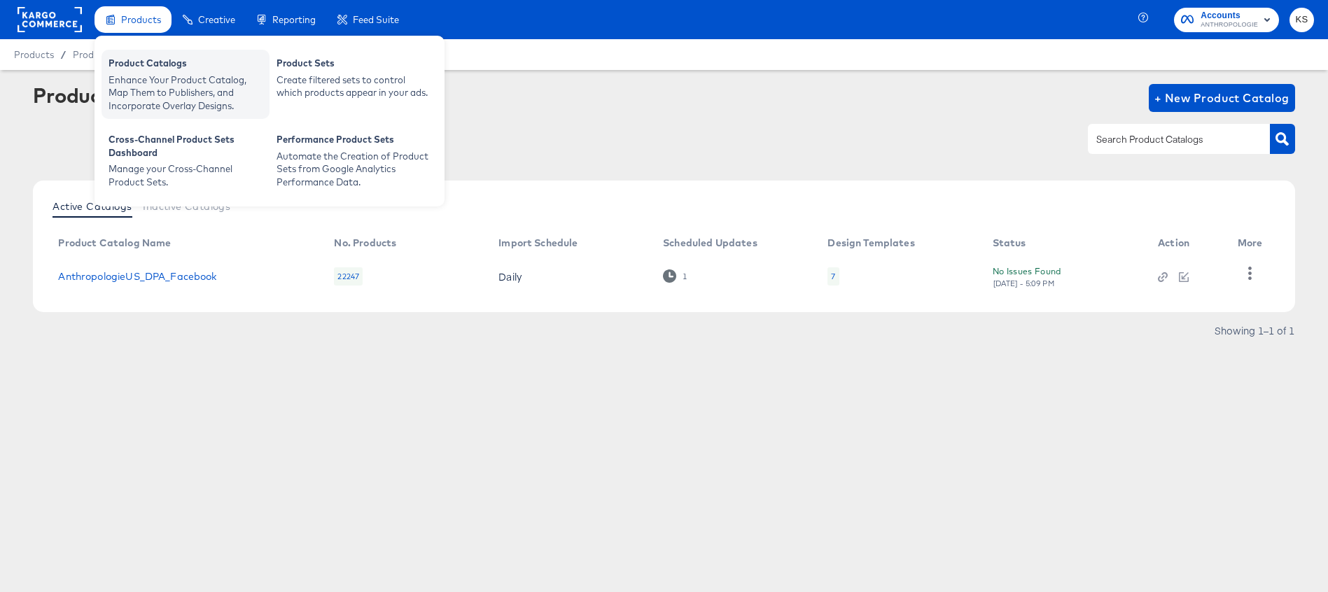
click at [137, 69] on div "Product Catalogs" at bounding box center [186, 65] width 154 height 17
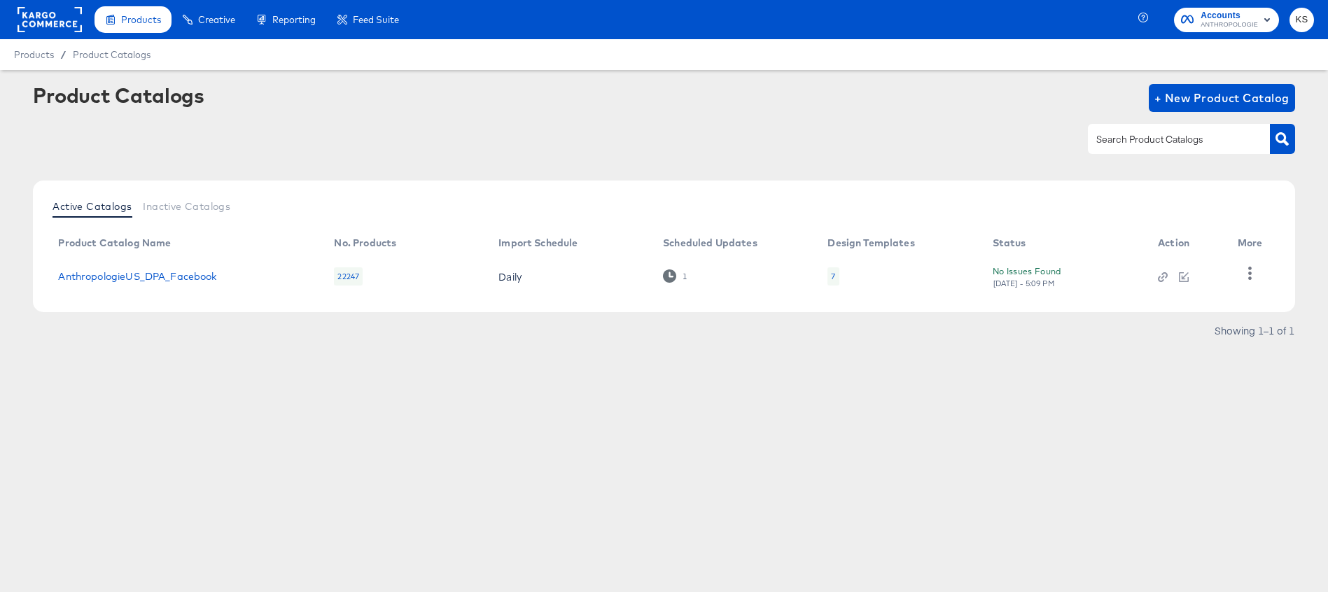
click at [123, 284] on td "AnthropologieUS_DPA_Facebook" at bounding box center [185, 276] width 276 height 43
click at [123, 281] on link "AnthropologieUS_DPA_Facebook" at bounding box center [137, 276] width 158 height 11
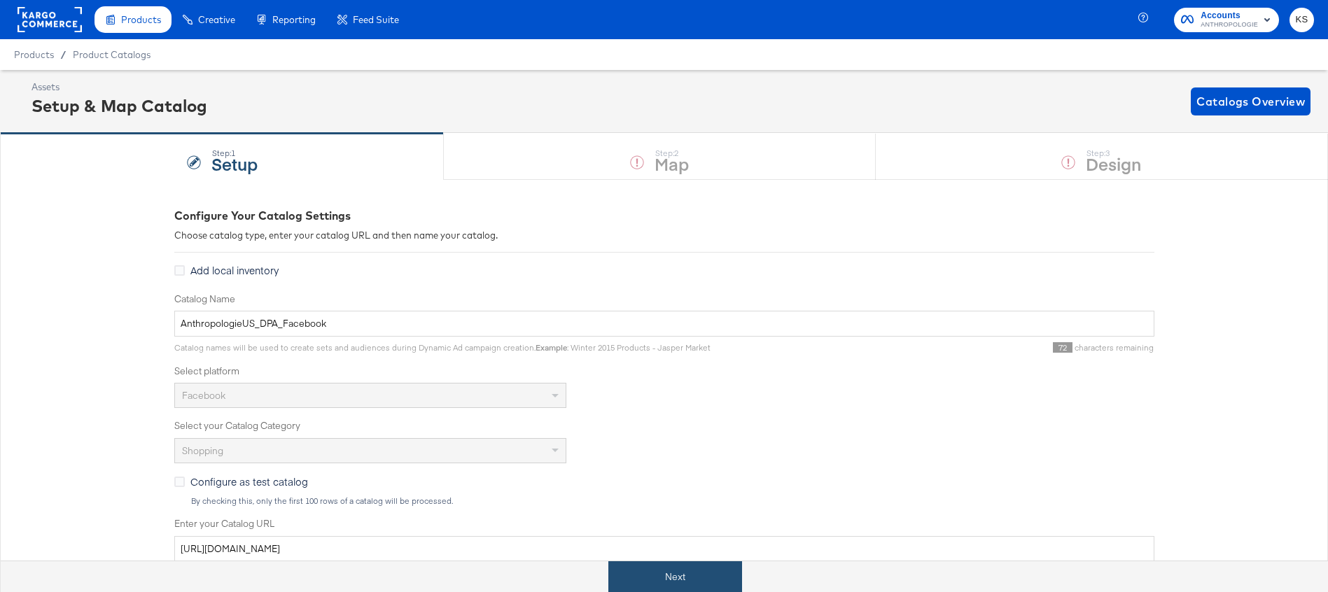
click at [660, 564] on button "Next" at bounding box center [675, 578] width 134 height 32
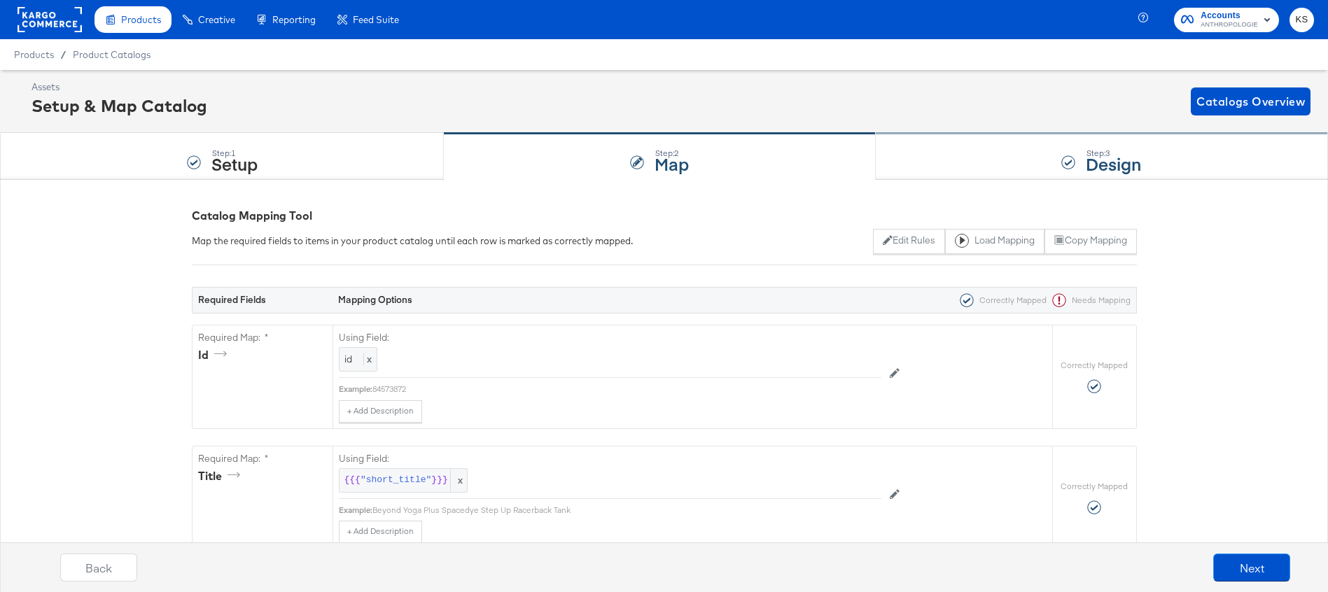
click at [928, 165] on div "Step: 3 Design" at bounding box center [1102, 157] width 452 height 46
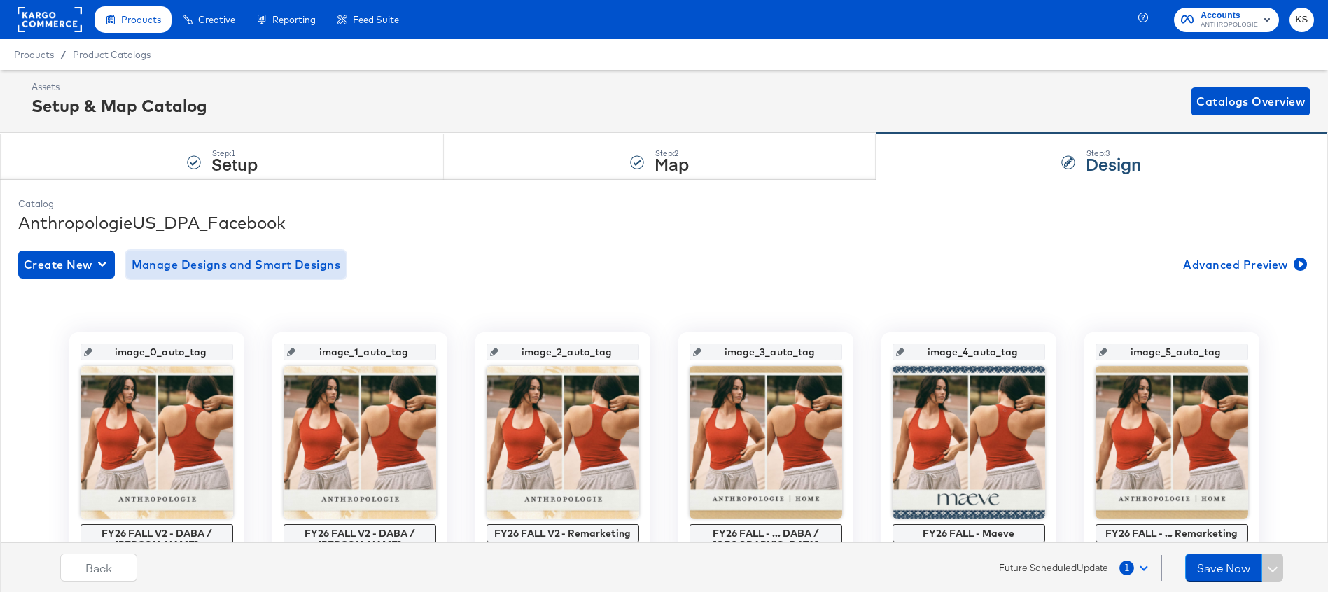
click at [271, 260] on span "Manage Designs and Smart Designs" at bounding box center [236, 265] width 209 height 20
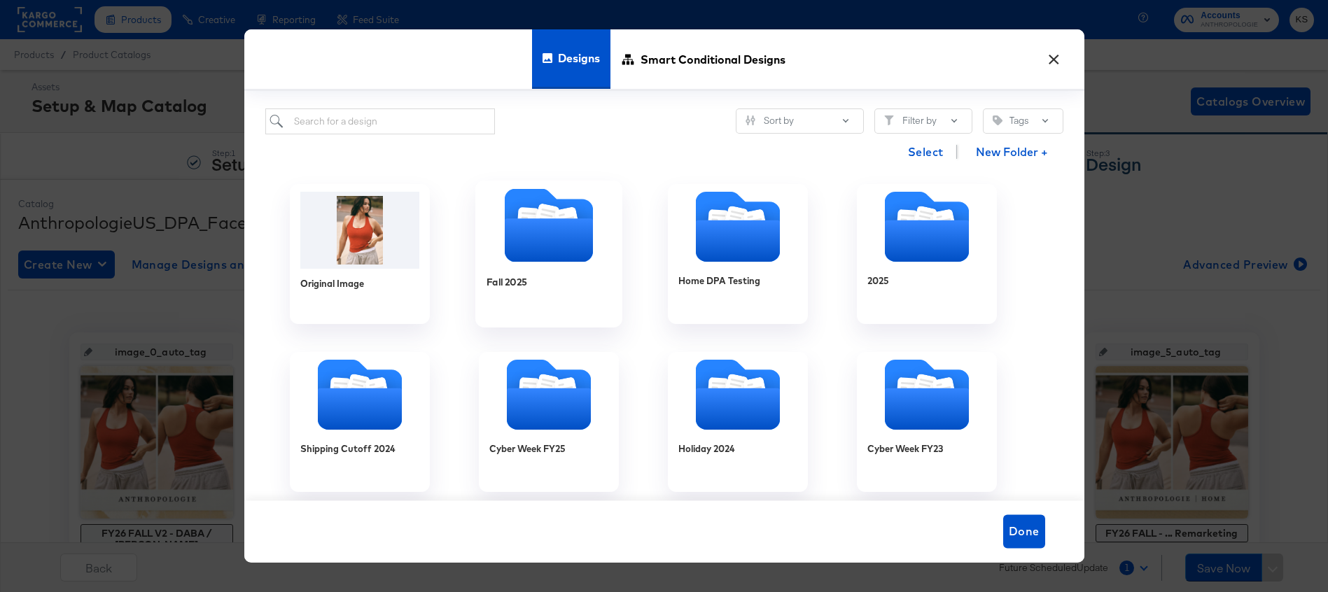
click at [568, 233] on icon "Folder" at bounding box center [548, 239] width 88 height 43
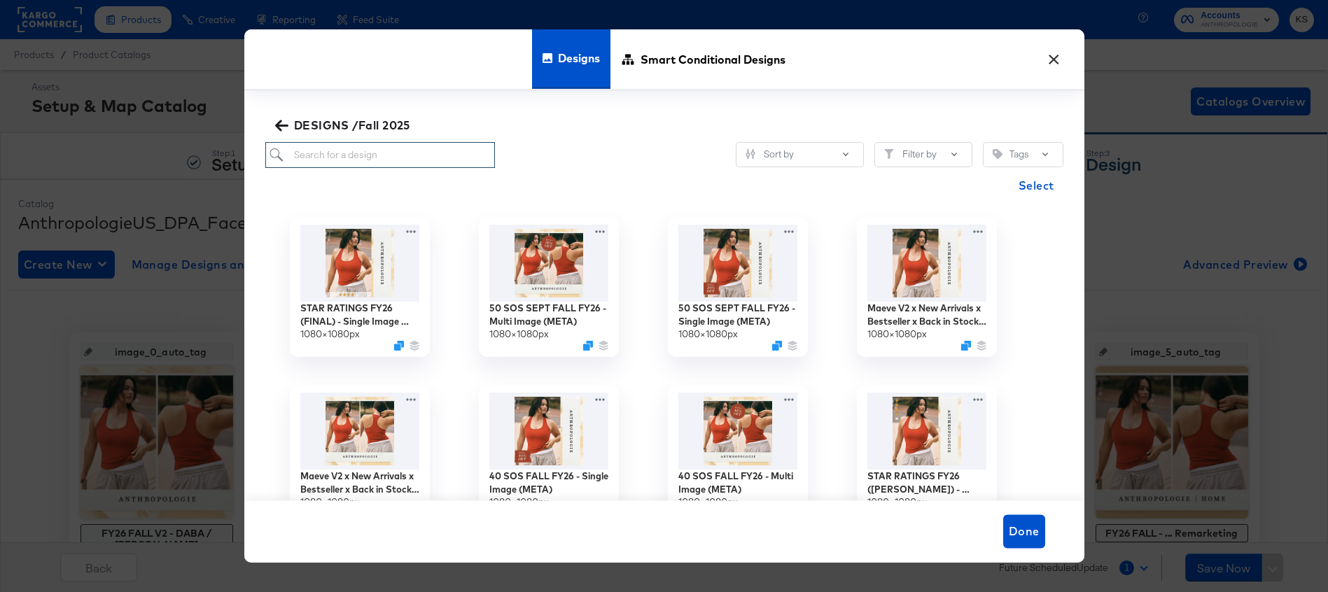
click at [384, 161] on input "search" at bounding box center [380, 155] width 230 height 26
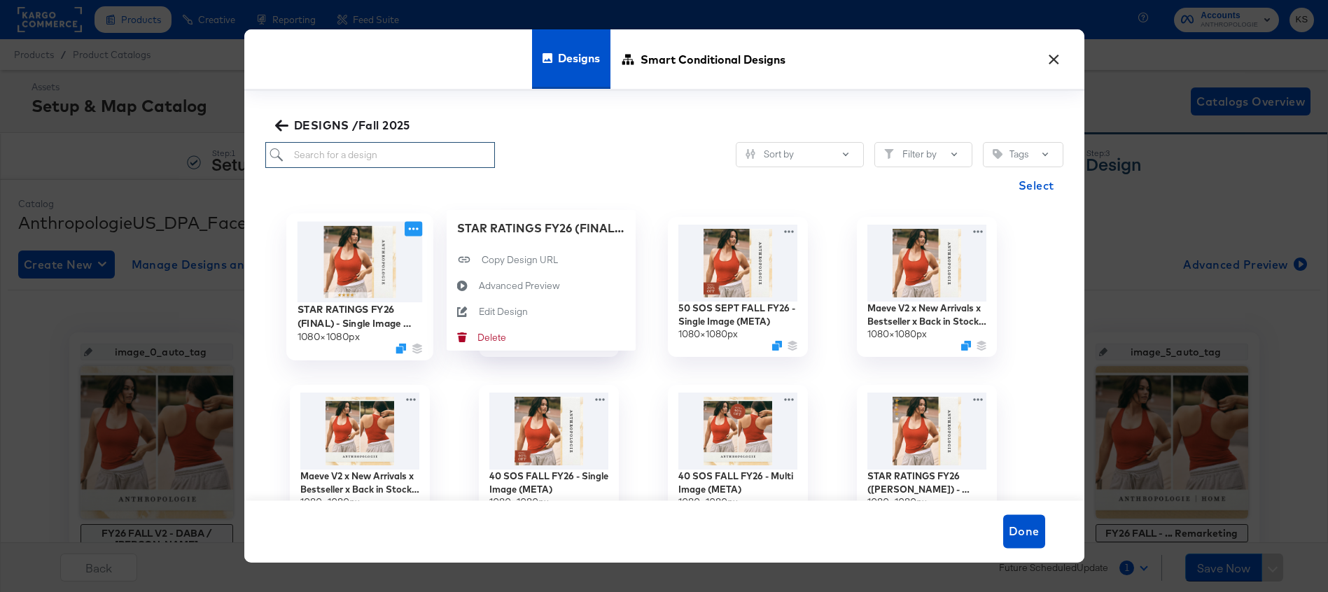
click at [412, 226] on icon at bounding box center [414, 228] width 18 height 15
click at [478, 312] on div "Edit Design Edit Design" at bounding box center [478, 312] width 0 height 0
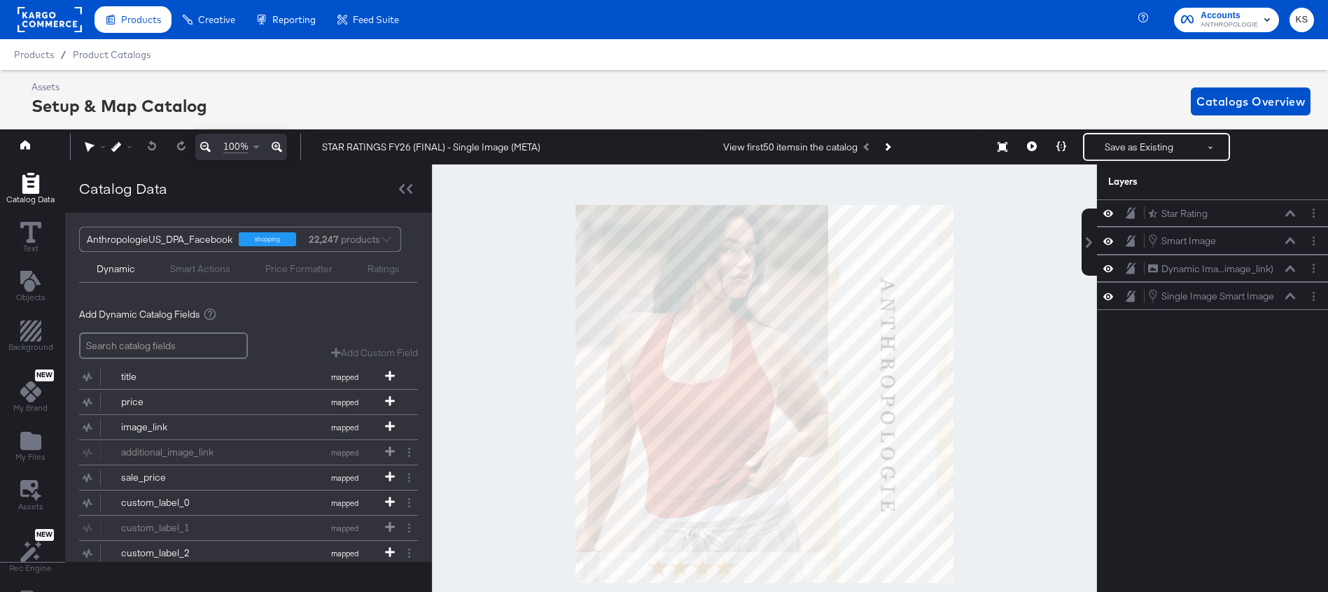
scroll to position [41, 0]
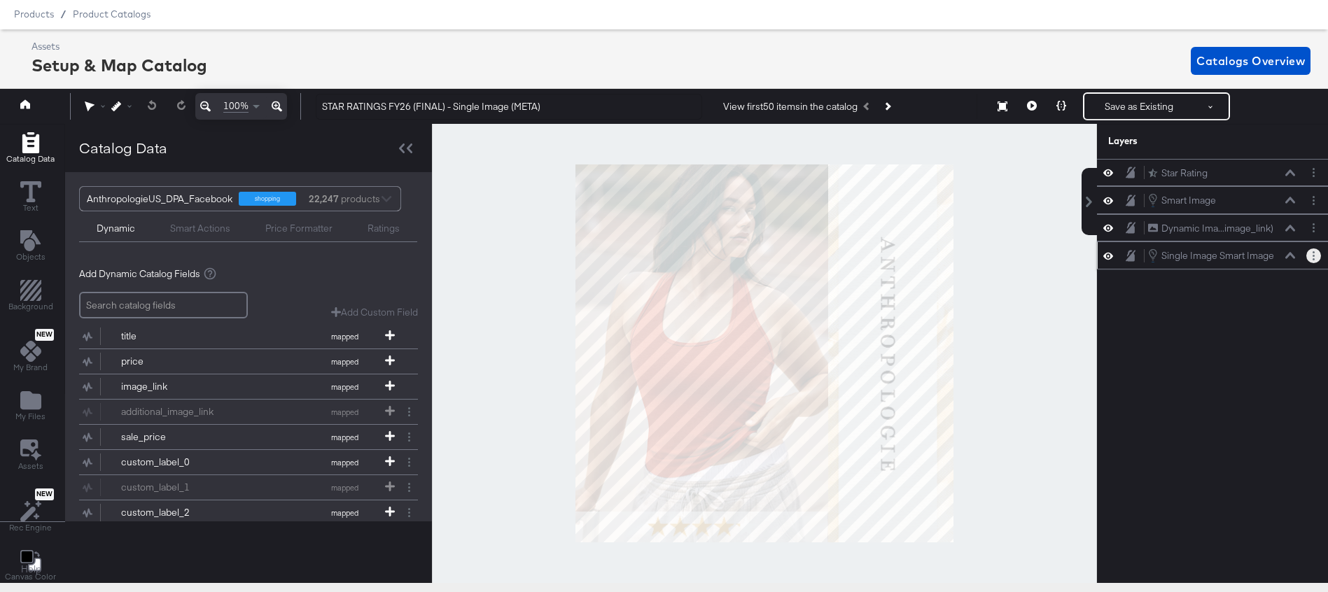
click at [1310, 258] on button "Layer Options" at bounding box center [1313, 256] width 15 height 15
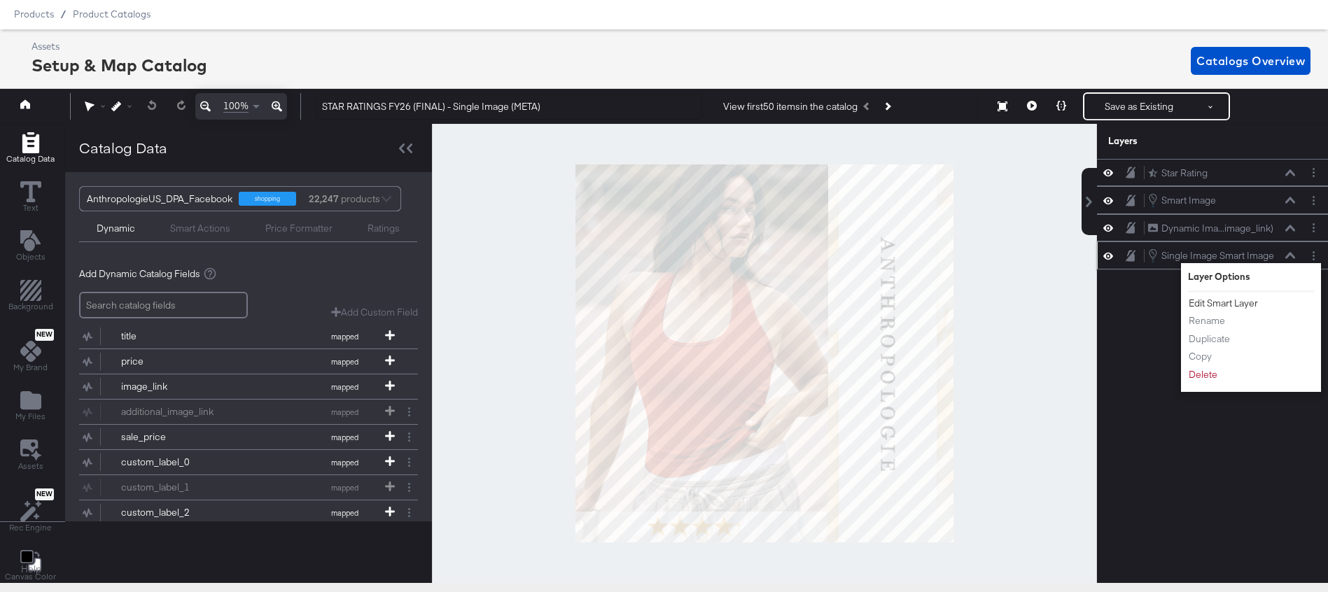
click at [1253, 304] on button "Edit Smart Layer" at bounding box center [1223, 303] width 71 height 15
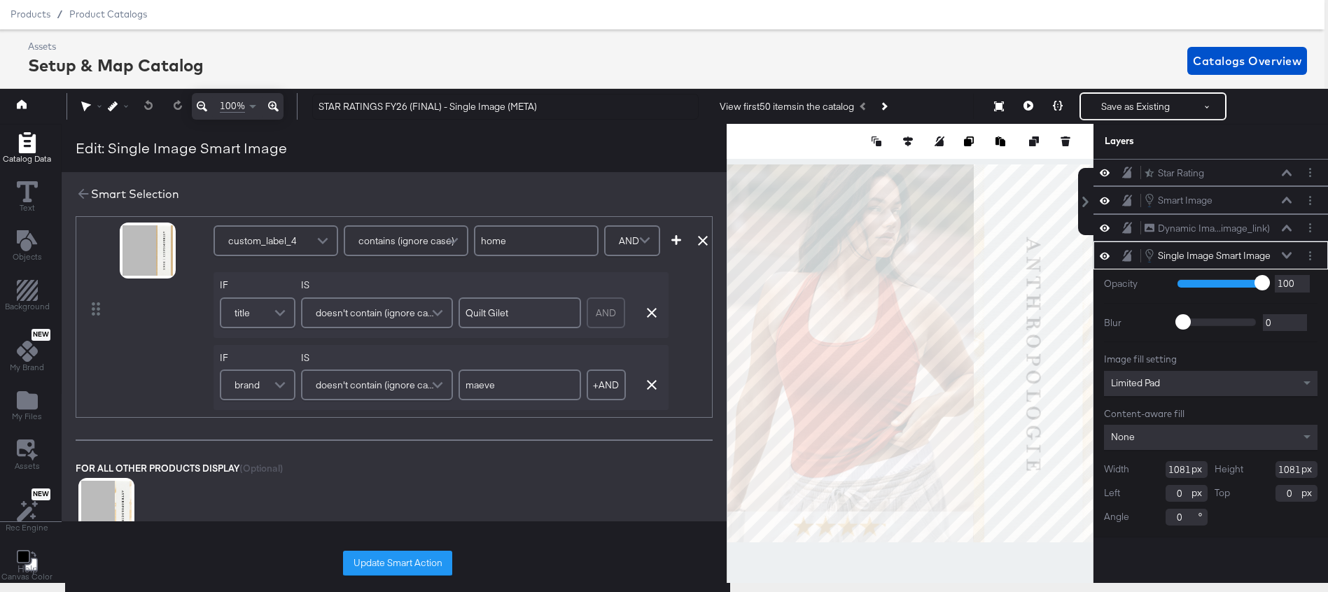
scroll to position [337, 0]
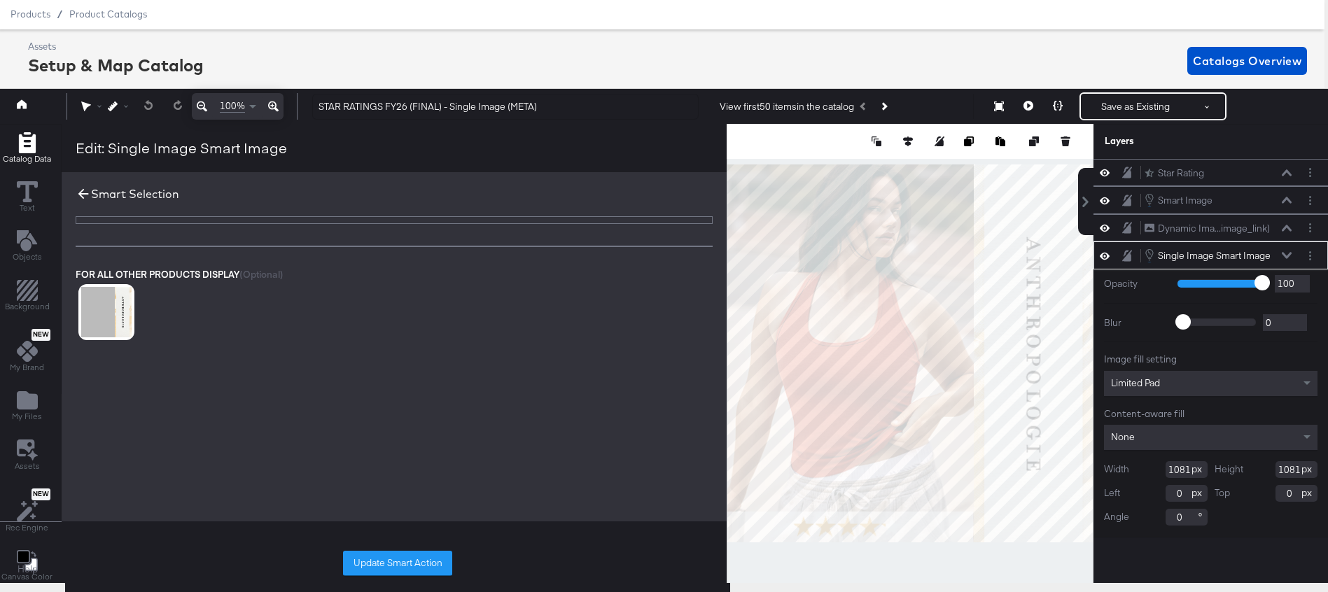
click at [81, 197] on icon at bounding box center [83, 193] width 15 height 15
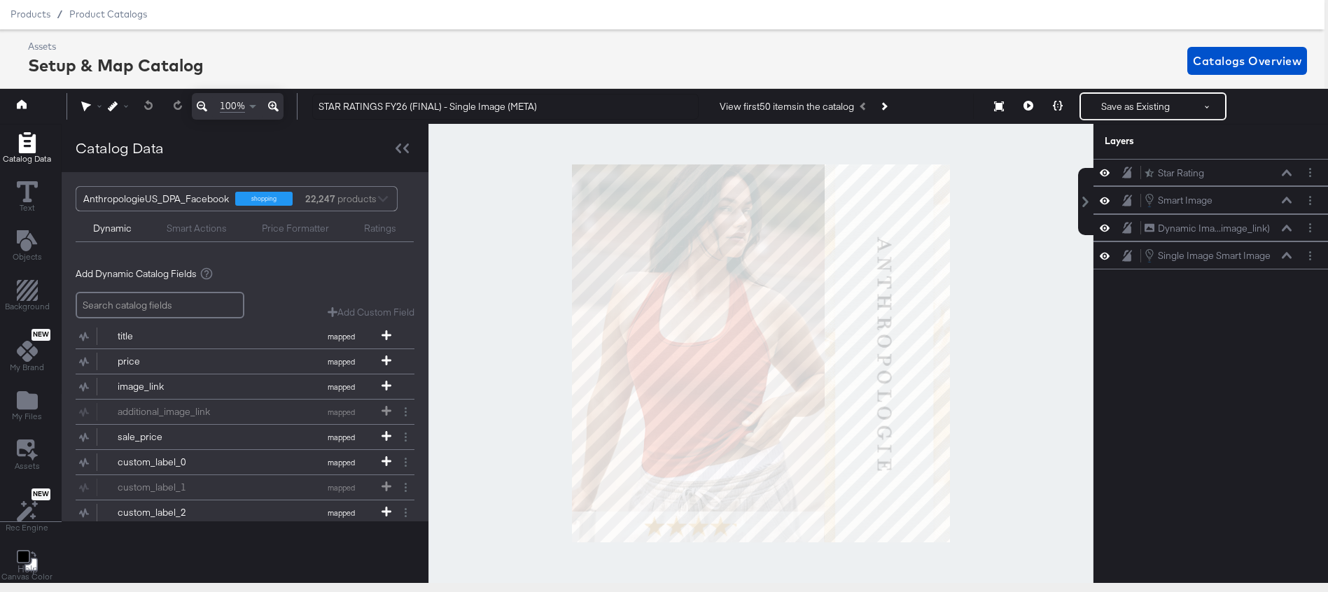
scroll to position [23, 4]
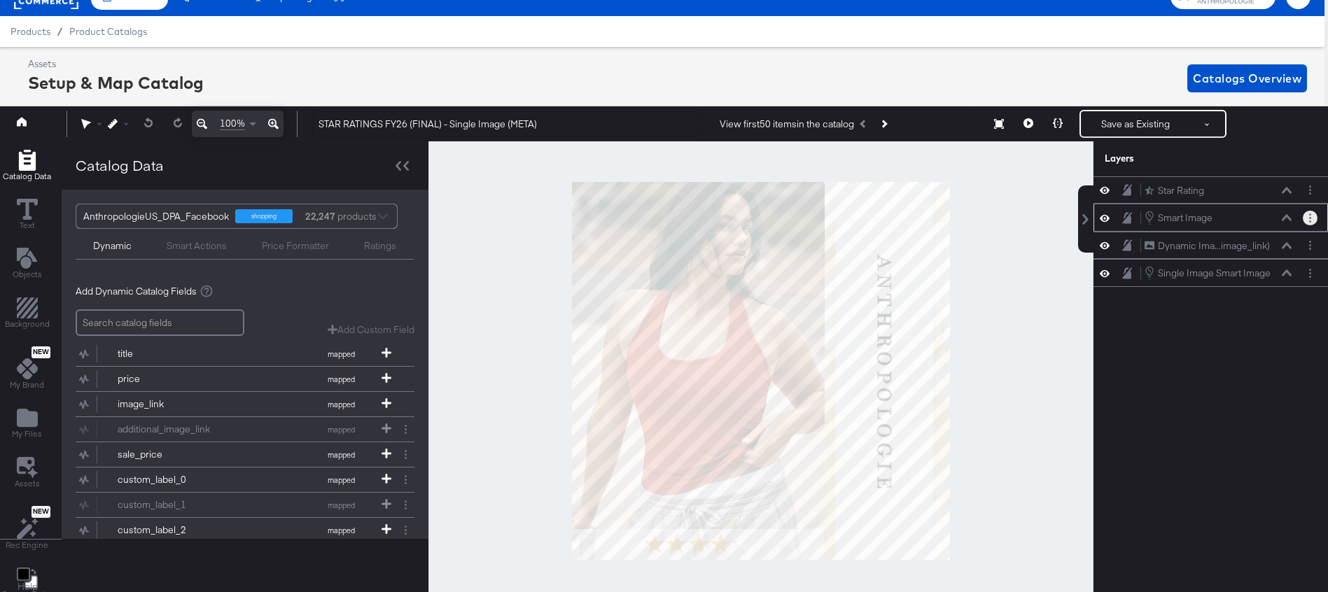
click at [1310, 218] on circle "Layer Options" at bounding box center [1310, 218] width 2 height 2
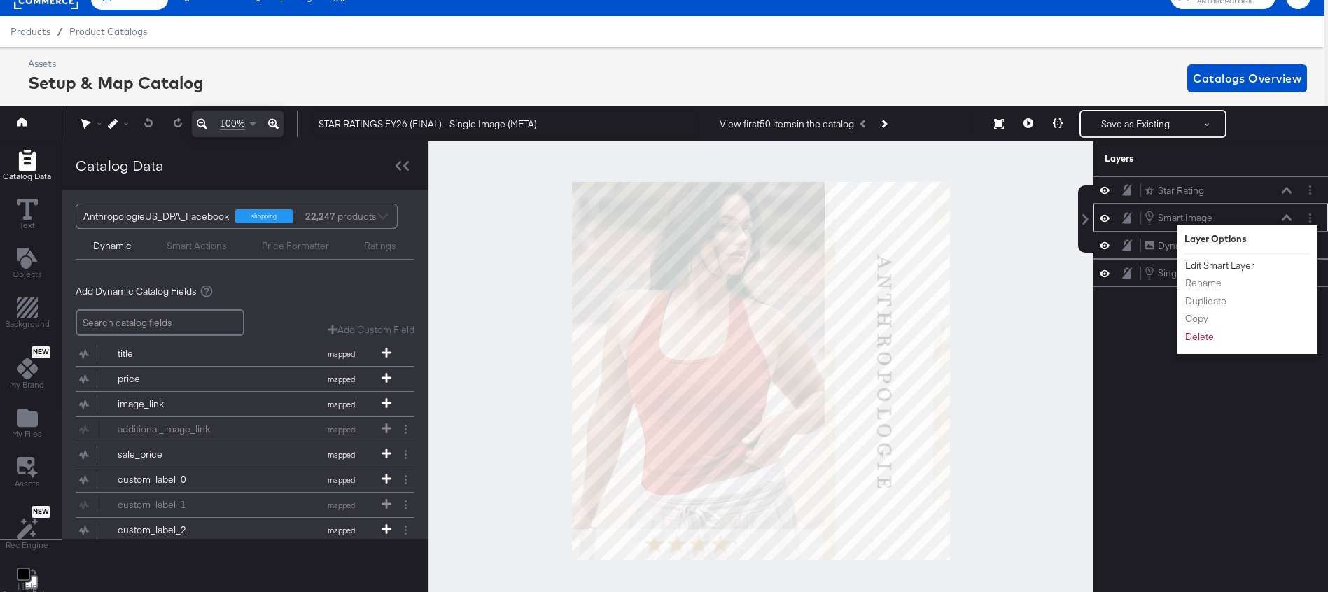
click at [1233, 264] on button "Edit Smart Layer" at bounding box center [1220, 265] width 71 height 15
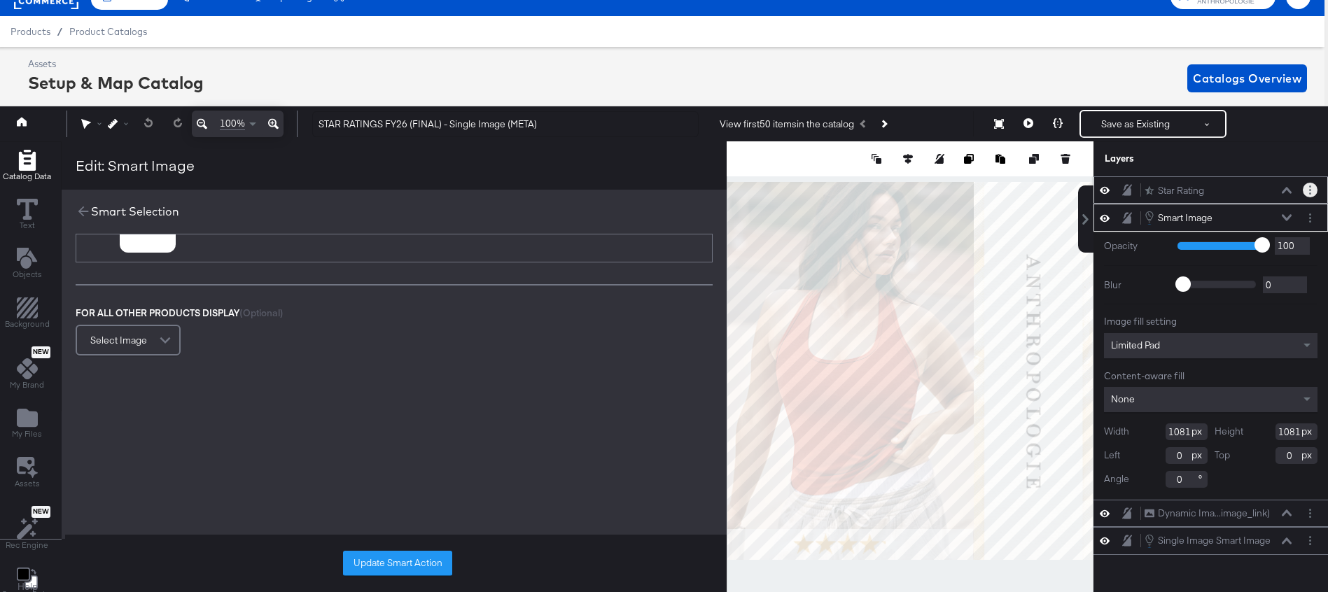
click at [1312, 189] on button "Layer Options" at bounding box center [1310, 190] width 15 height 15
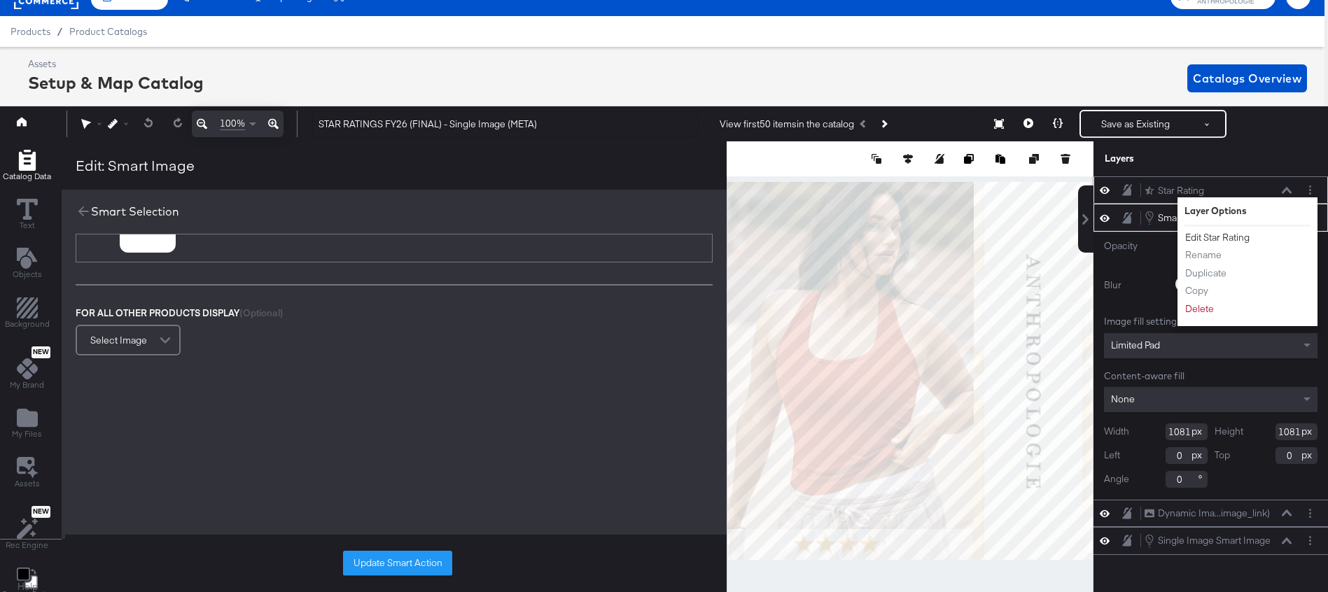
click at [1219, 238] on button "Edit Star Rating" at bounding box center [1218, 237] width 66 height 15
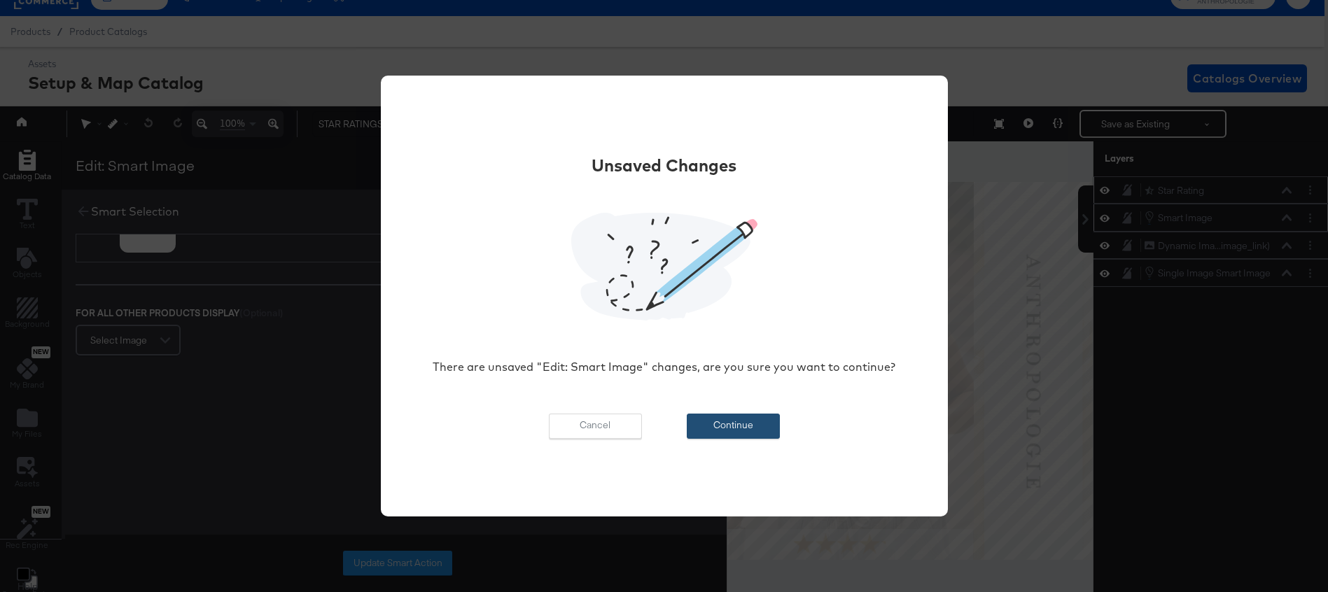
click at [744, 420] on button "Continue" at bounding box center [733, 426] width 93 height 25
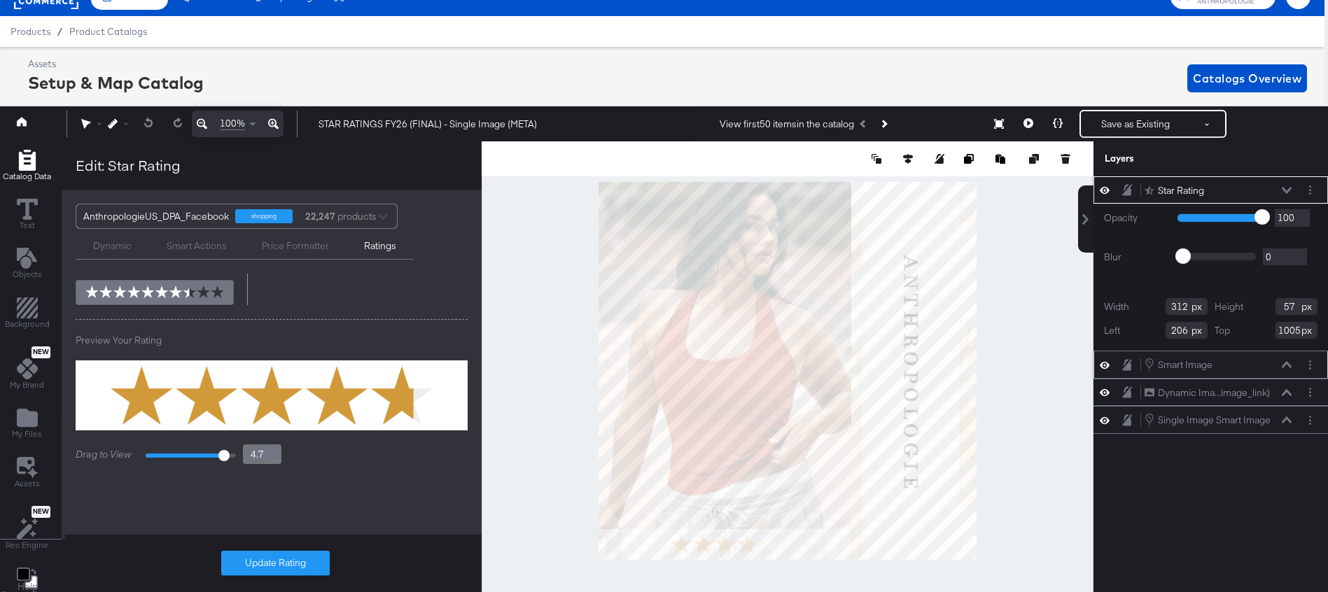
scroll to position [0, 0]
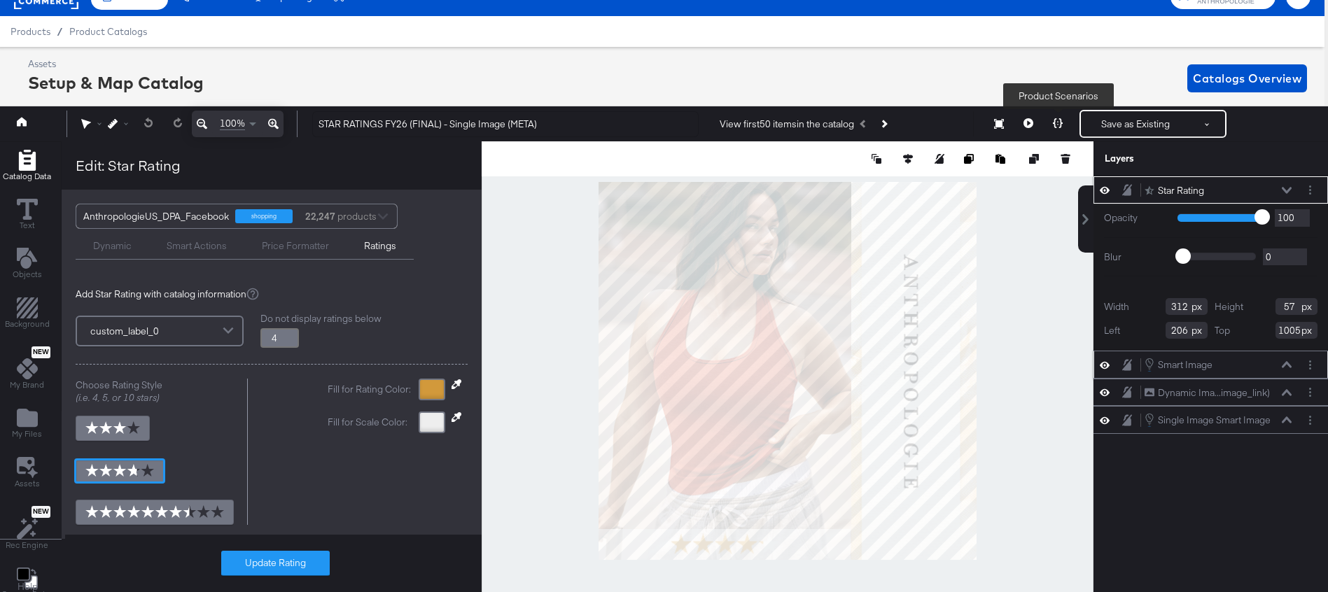
click at [1061, 118] on button at bounding box center [1057, 124] width 29 height 28
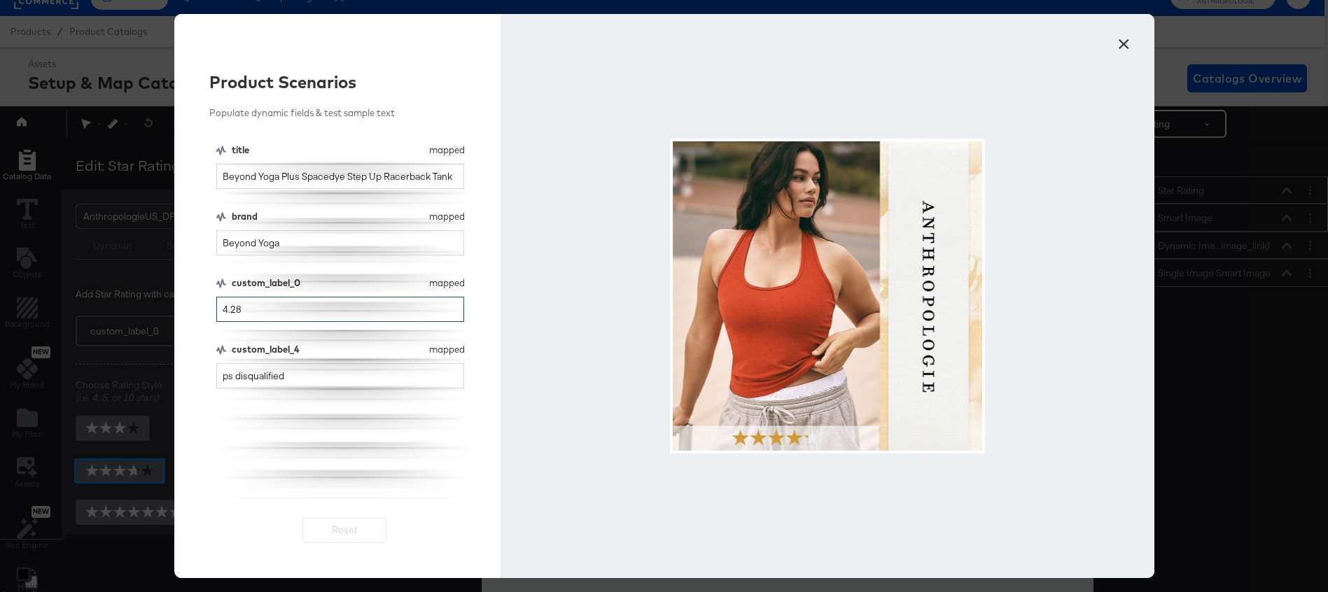
click at [288, 307] on input "4.28" at bounding box center [340, 310] width 249 height 26
click at [265, 308] on input "5" at bounding box center [340, 310] width 249 height 26
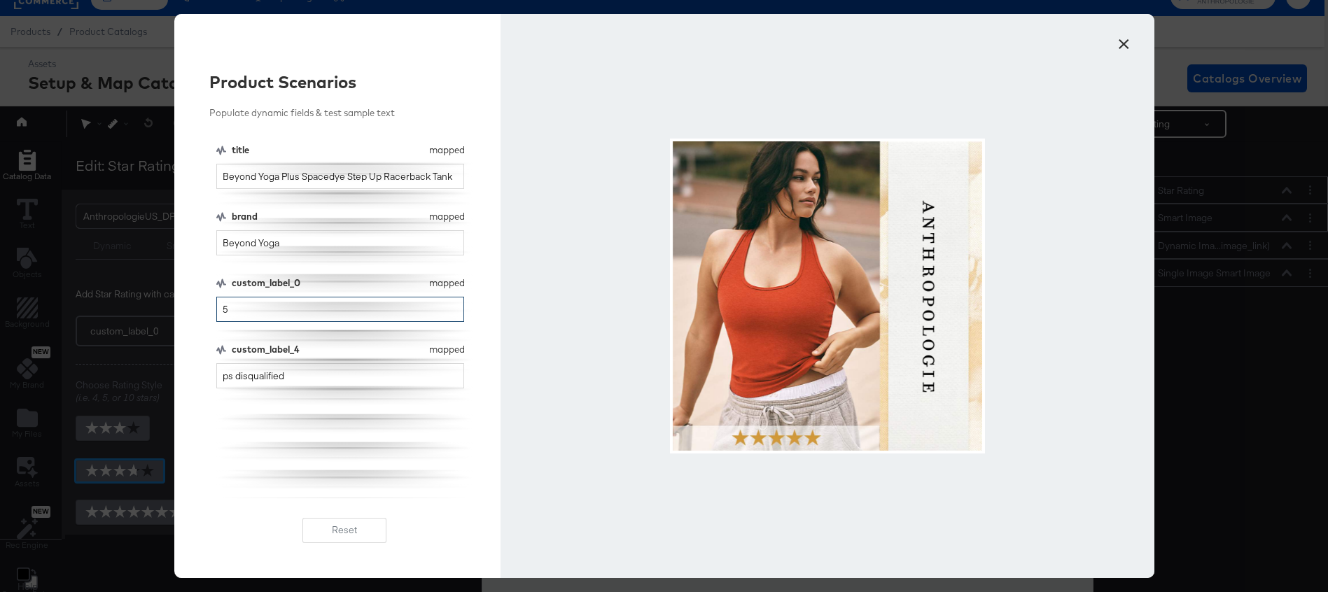
click at [265, 308] on input "5" at bounding box center [340, 310] width 249 height 26
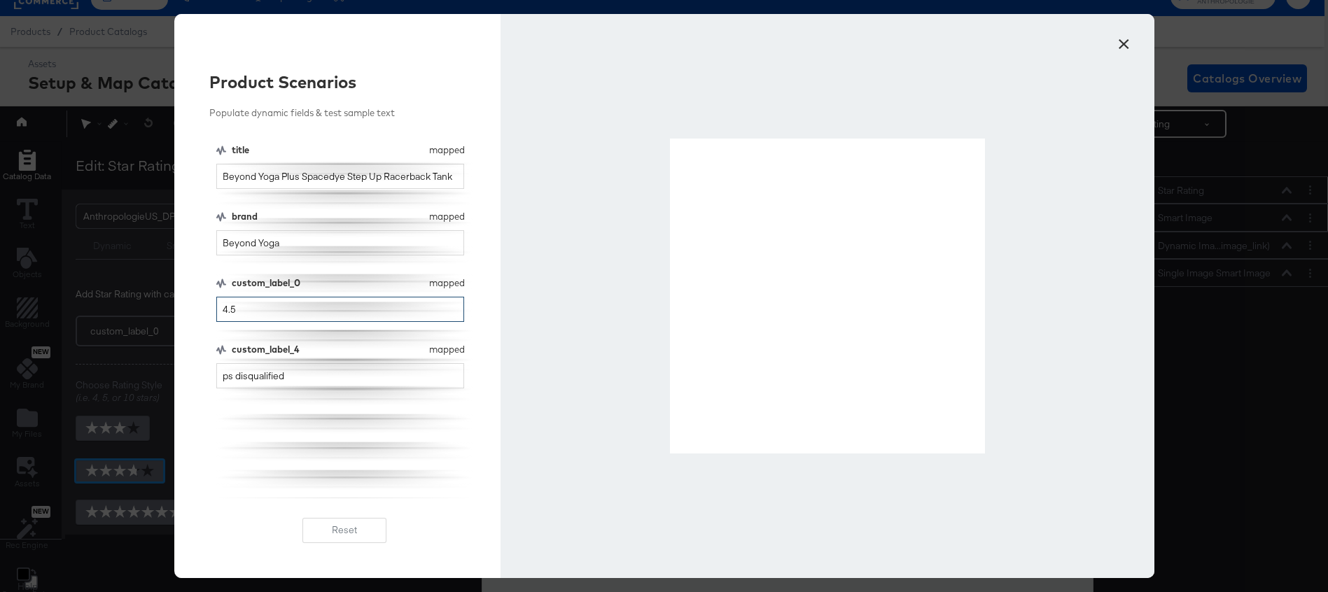
click at [272, 309] on input "4.5" at bounding box center [340, 310] width 249 height 26
click at [272, 309] on input "4" at bounding box center [340, 310] width 249 height 26
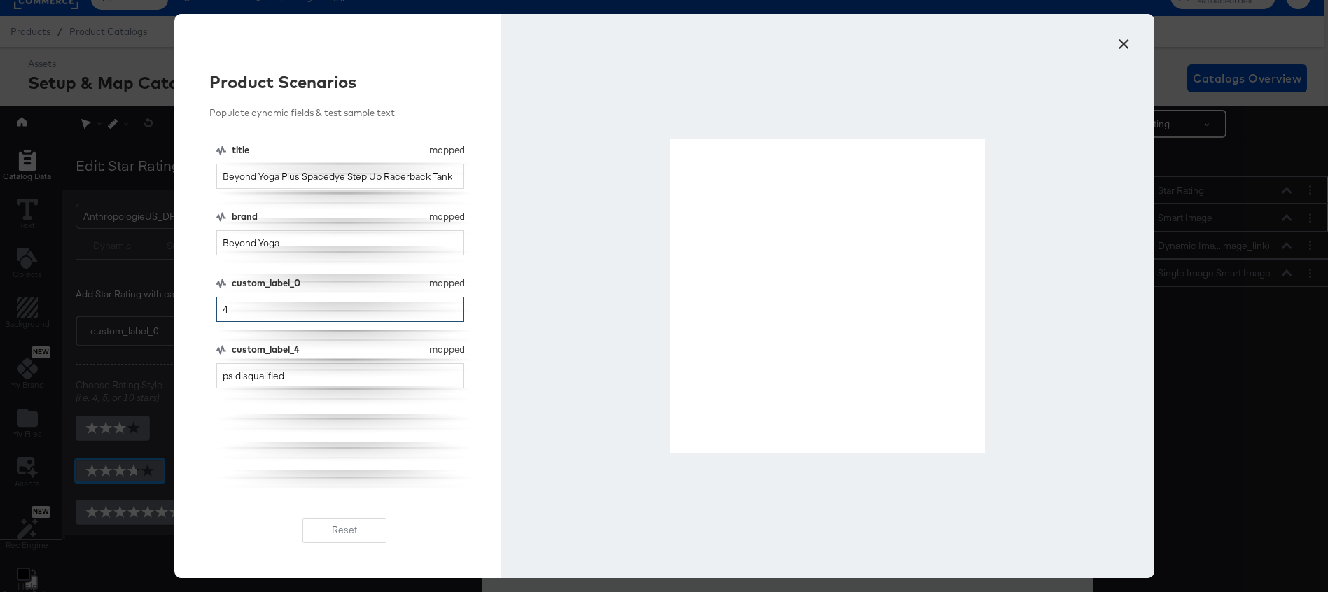
click at [272, 309] on input "4" at bounding box center [340, 310] width 249 height 26
click at [248, 312] on input "3.9" at bounding box center [340, 310] width 249 height 26
click at [248, 313] on input "3.9" at bounding box center [340, 310] width 249 height 26
type input "4"
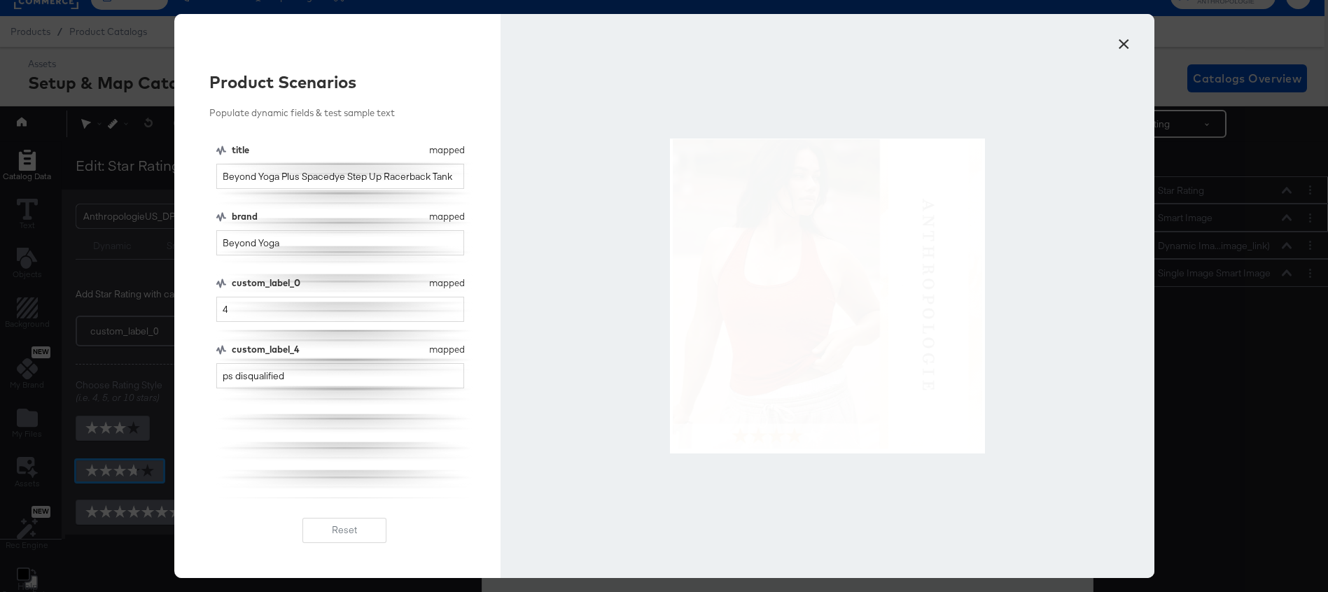
click at [1127, 36] on button "×" at bounding box center [1124, 40] width 25 height 25
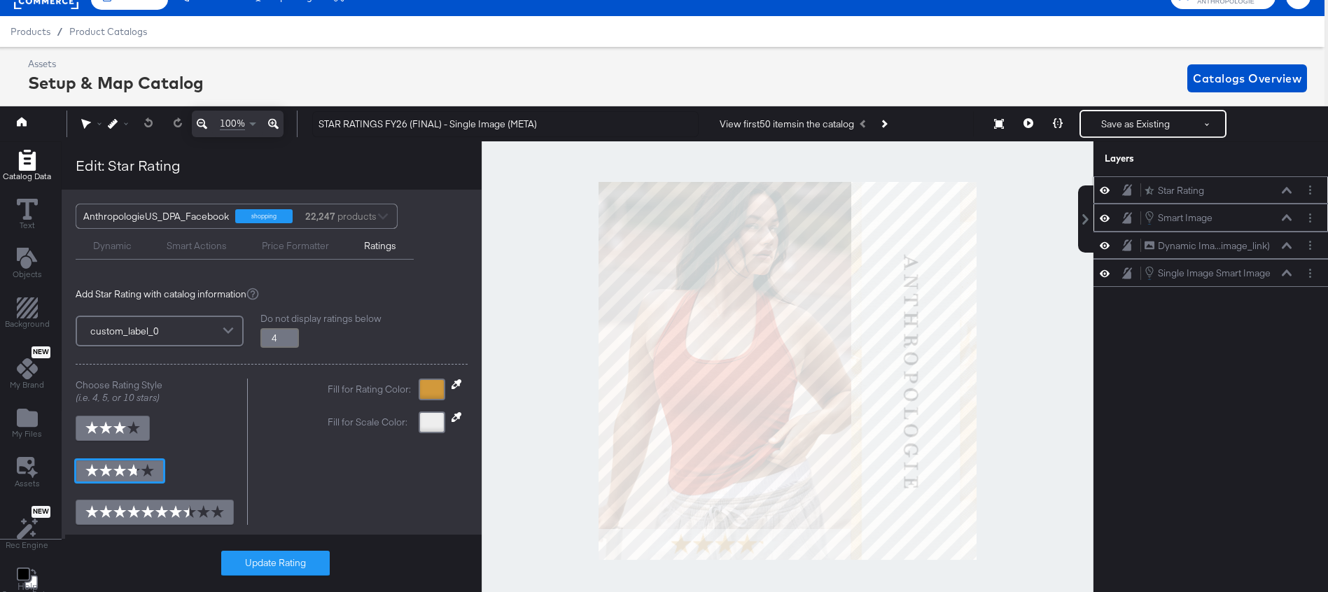
scroll to position [0, 4]
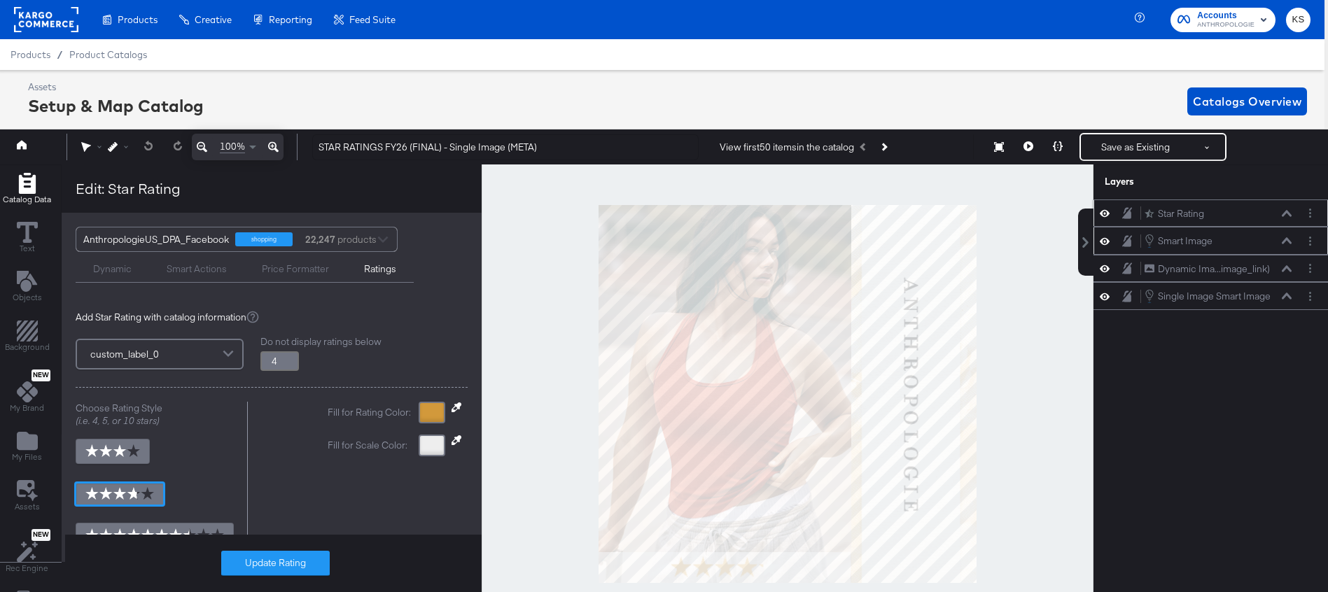
click at [0, 0] on div "Enhance Your Product Catalog, Map Them to Publishers, and Incorporate Overlay D…" at bounding box center [0, 0] width 0 height 0
